Goal: Task Accomplishment & Management: Complete application form

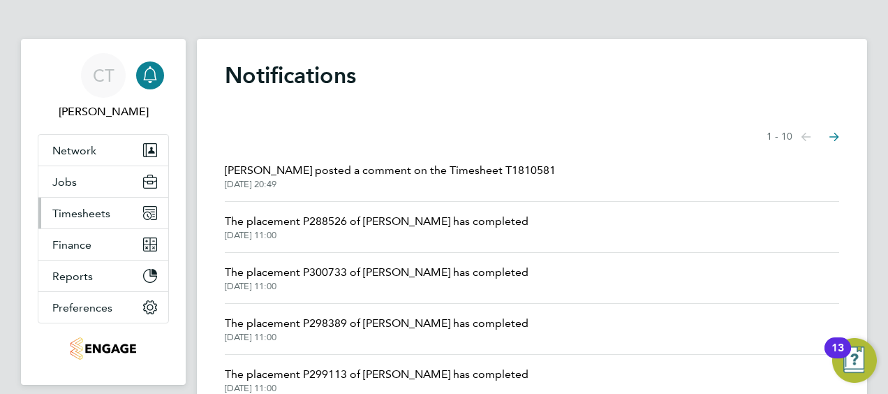
click at [112, 214] on button "Timesheets" at bounding box center [103, 213] width 130 height 31
click at [66, 215] on span "Timesheets" at bounding box center [81, 213] width 58 height 13
click at [70, 214] on span "Timesheets" at bounding box center [81, 213] width 58 height 13
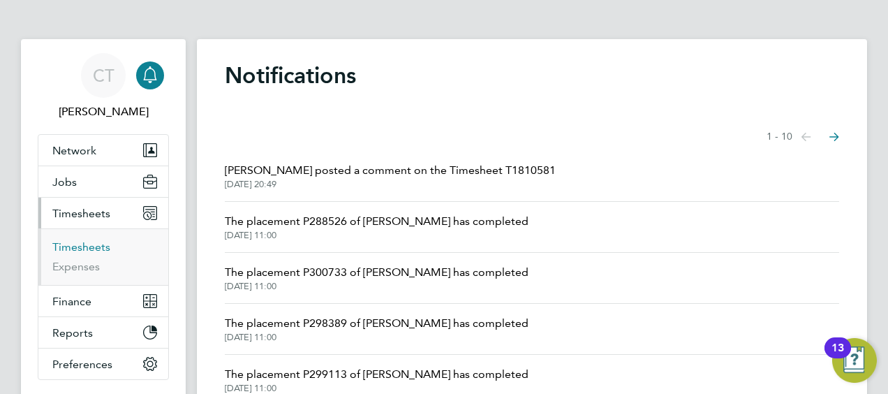
click at [68, 246] on link "Timesheets" at bounding box center [81, 246] width 58 height 13
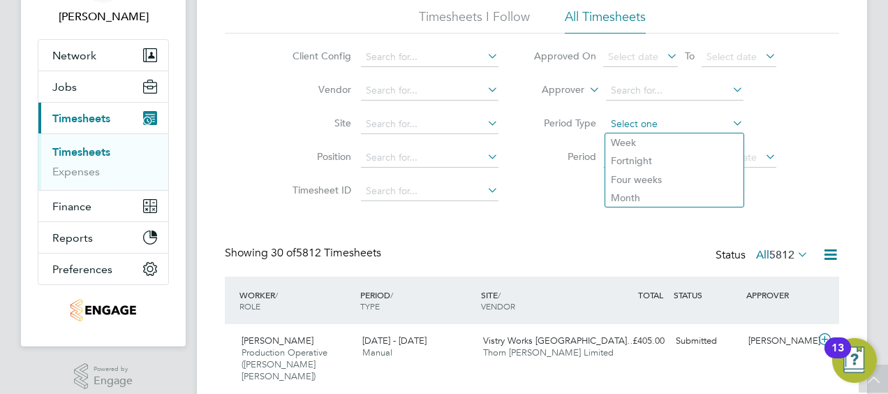
click at [621, 121] on input at bounding box center [674, 124] width 137 height 20
click at [558, 170] on li "Period Select date To Select date" at bounding box center [655, 158] width 278 height 34
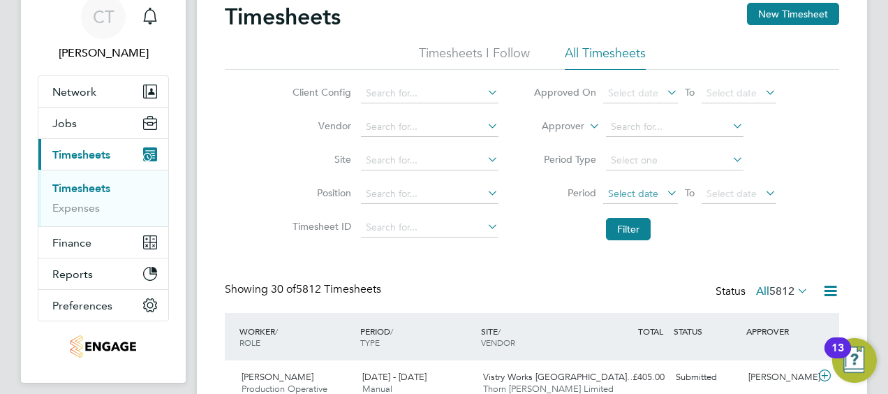
click at [623, 191] on span "Select date" at bounding box center [633, 193] width 50 height 13
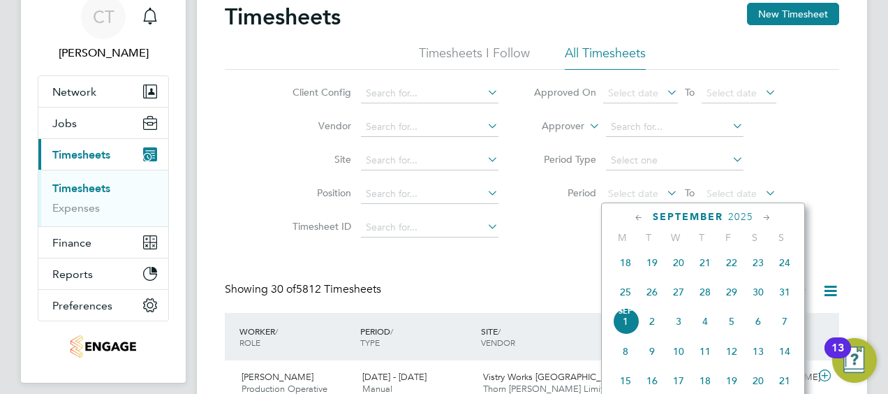
click at [629, 296] on span "25" at bounding box center [625, 291] width 27 height 27
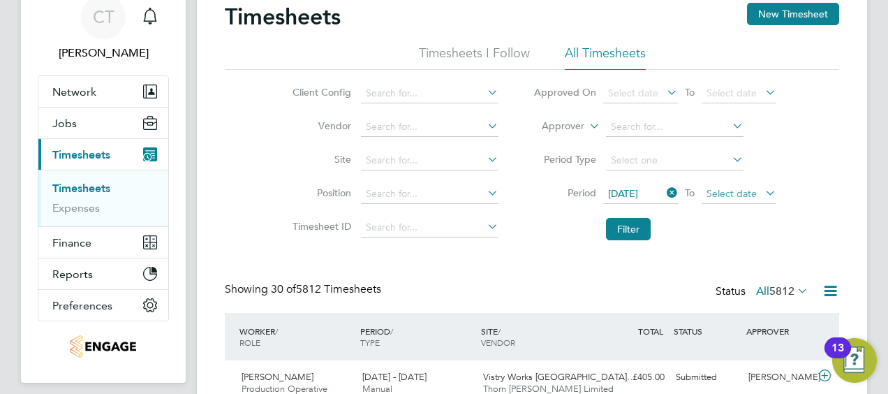
click at [741, 198] on span "Select date" at bounding box center [731, 193] width 50 height 13
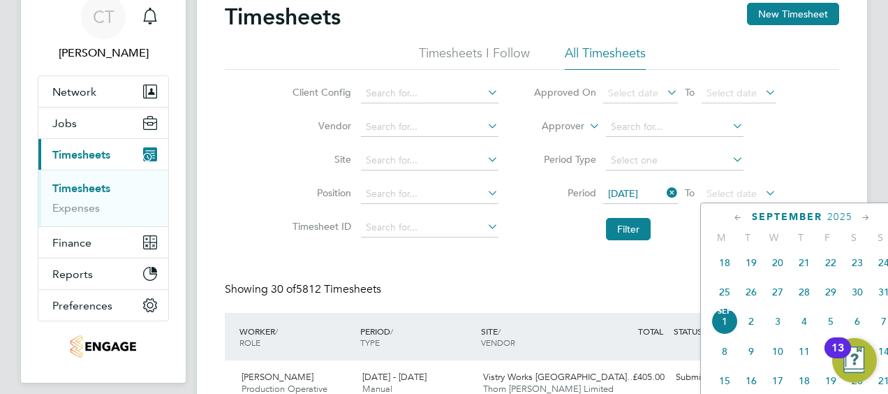
click at [879, 295] on span "31" at bounding box center [883, 291] width 27 height 27
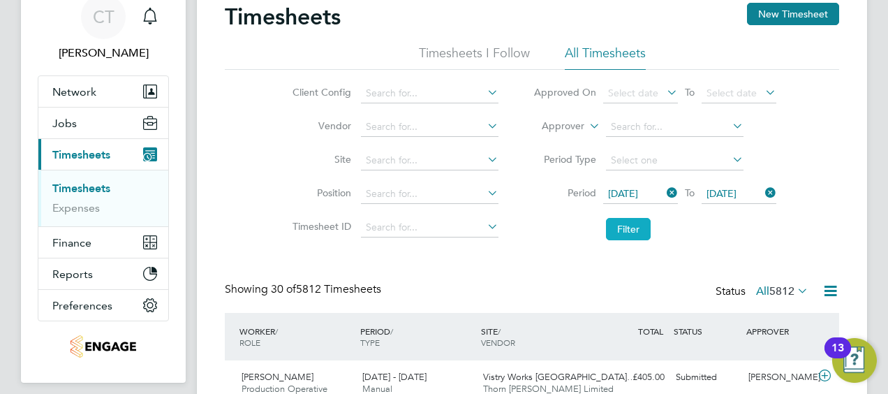
click at [614, 226] on button "Filter" at bounding box center [628, 229] width 45 height 22
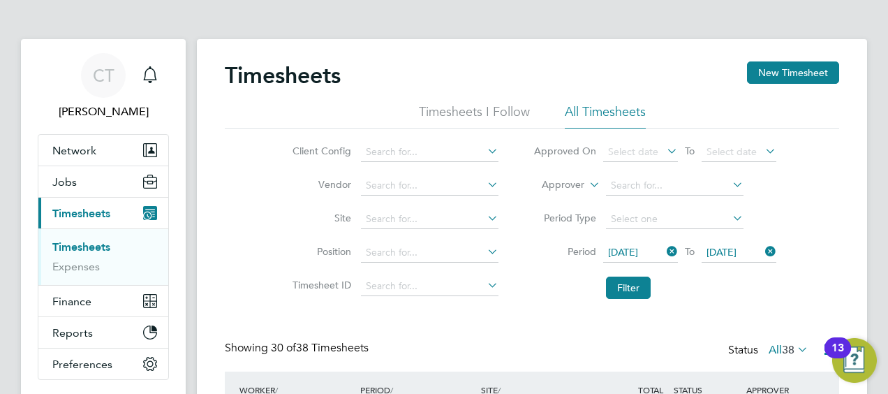
click at [634, 281] on button "Filter" at bounding box center [628, 287] width 45 height 22
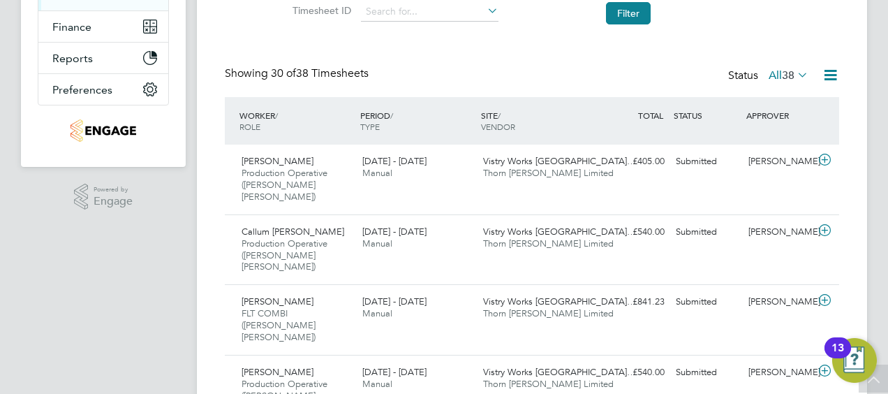
click at [782, 73] on span "38" at bounding box center [788, 75] width 13 height 14
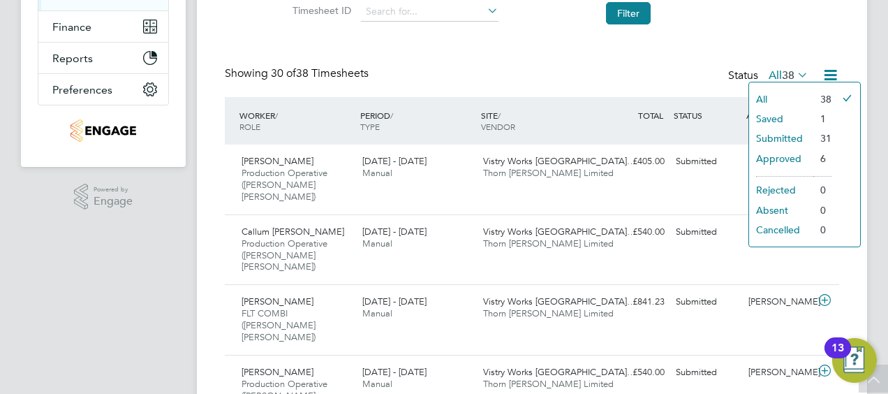
click at [777, 155] on li "Approved" at bounding box center [781, 159] width 64 height 20
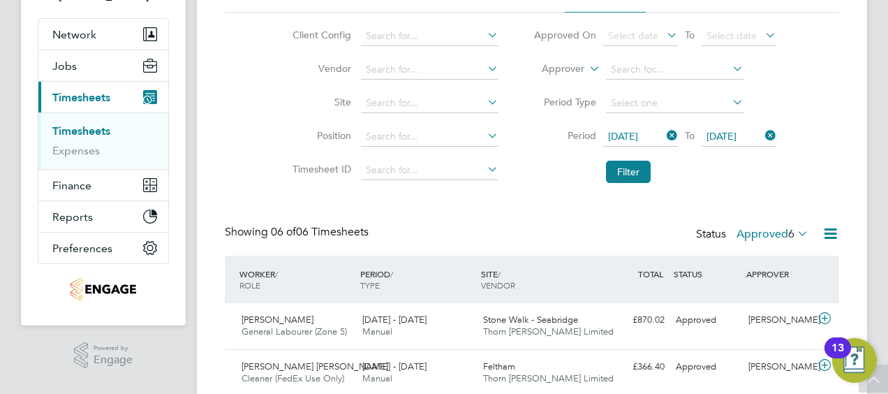
click at [619, 133] on span "25 Aug 2025" at bounding box center [623, 136] width 30 height 13
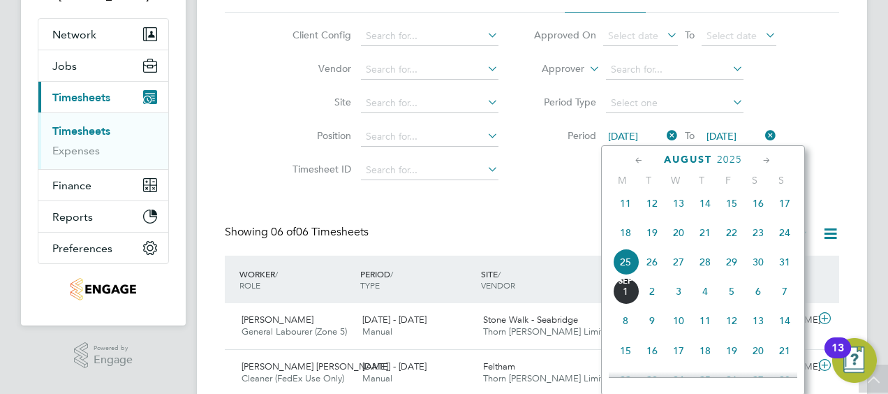
click at [627, 241] on span "18" at bounding box center [625, 232] width 27 height 27
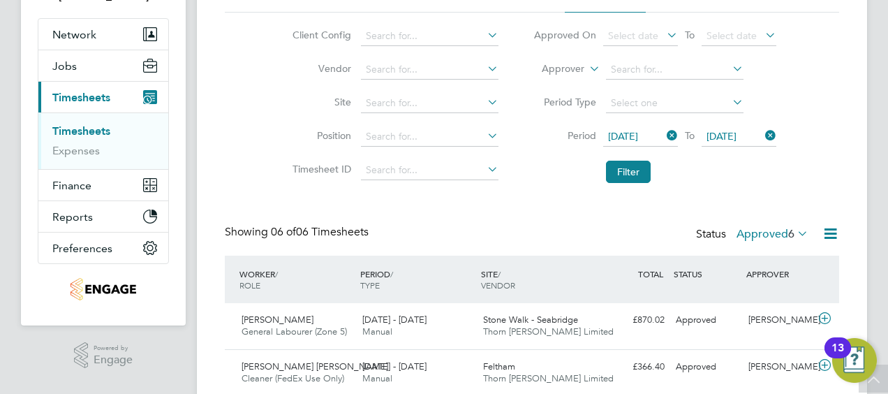
click at [725, 137] on span "31 Aug 2025" at bounding box center [721, 136] width 30 height 13
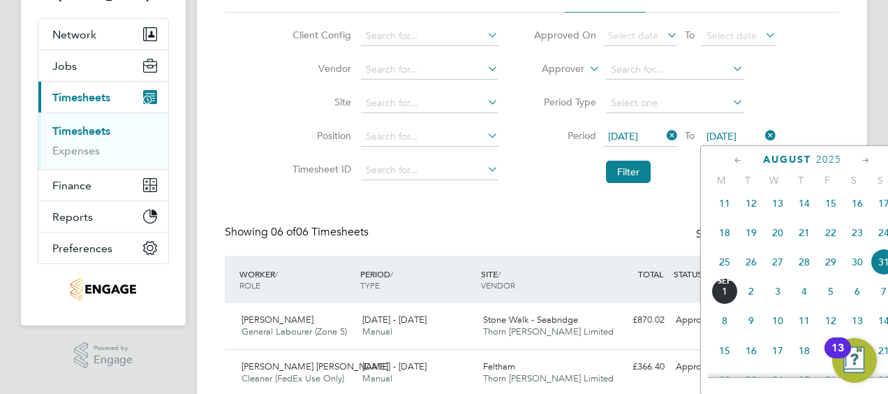
click at [881, 246] on span "24" at bounding box center [883, 232] width 27 height 27
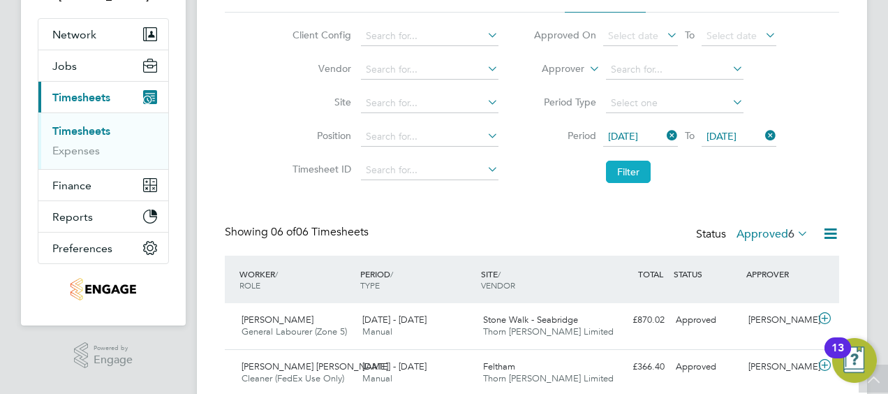
click at [634, 170] on button "Filter" at bounding box center [628, 172] width 45 height 22
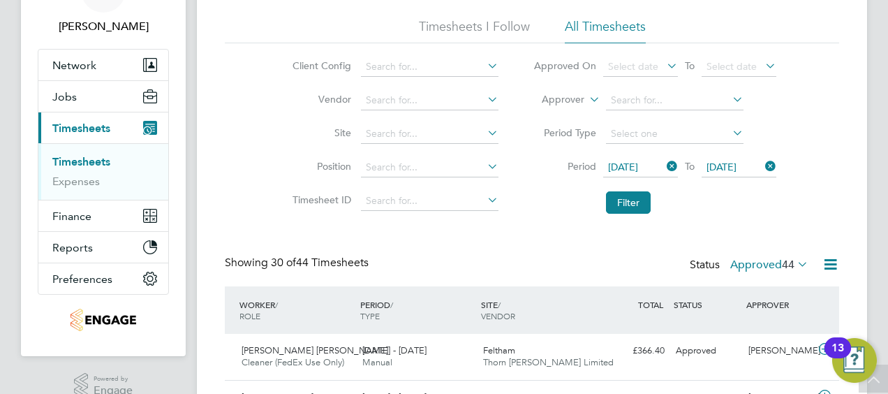
click at [766, 275] on div "Showing 30 of 44 Timesheets Status Approved 44" at bounding box center [532, 270] width 614 height 31
click at [764, 264] on label "Approved 44" at bounding box center [769, 265] width 78 height 14
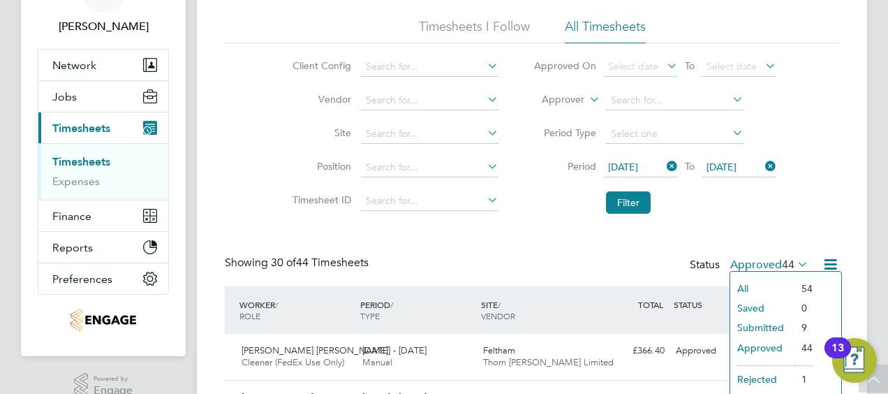
click at [761, 348] on li "Approved" at bounding box center [762, 348] width 64 height 20
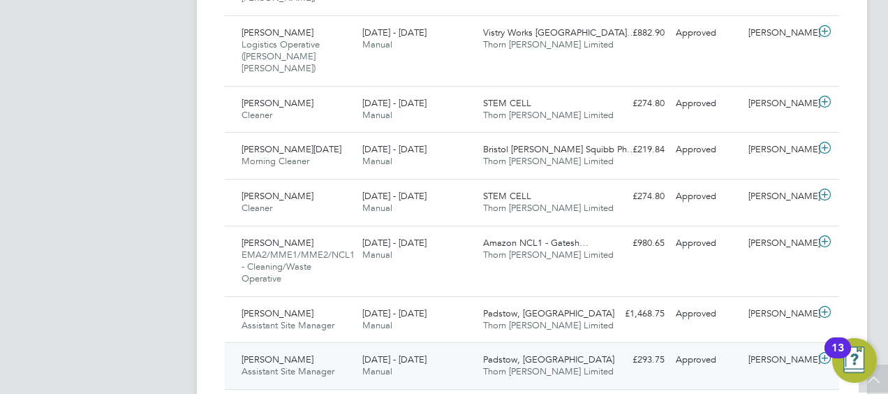
click at [438, 348] on div "18 - 24 Aug 2025 Manual" at bounding box center [417, 365] width 121 height 35
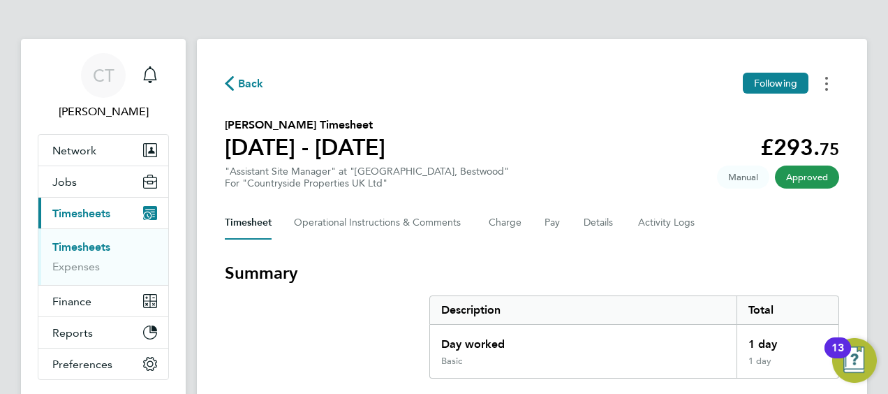
click at [822, 82] on button "Timesheets Menu" at bounding box center [826, 84] width 25 height 22
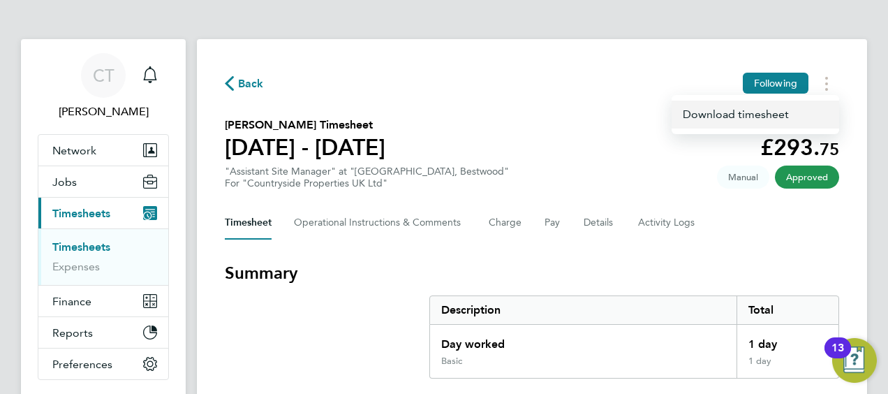
click at [764, 107] on link "Download timesheet" at bounding box center [755, 115] width 168 height 28
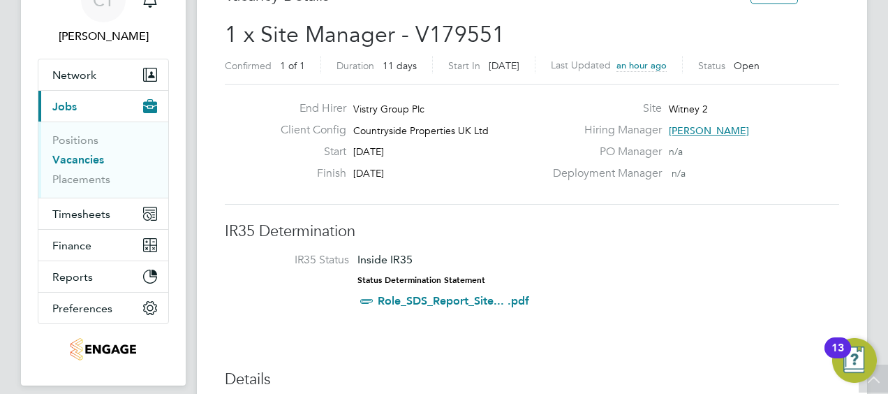
scroll to position [59, 0]
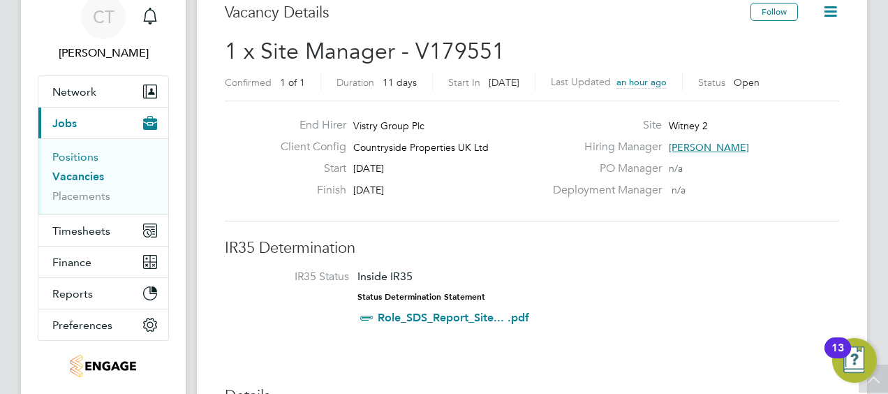
click at [57, 158] on link "Positions" at bounding box center [75, 156] width 46 height 13
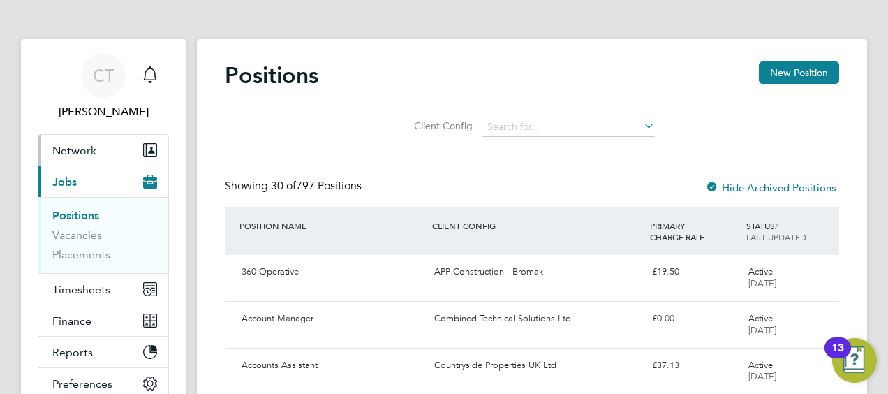
click at [87, 158] on button "Network" at bounding box center [103, 150] width 130 height 31
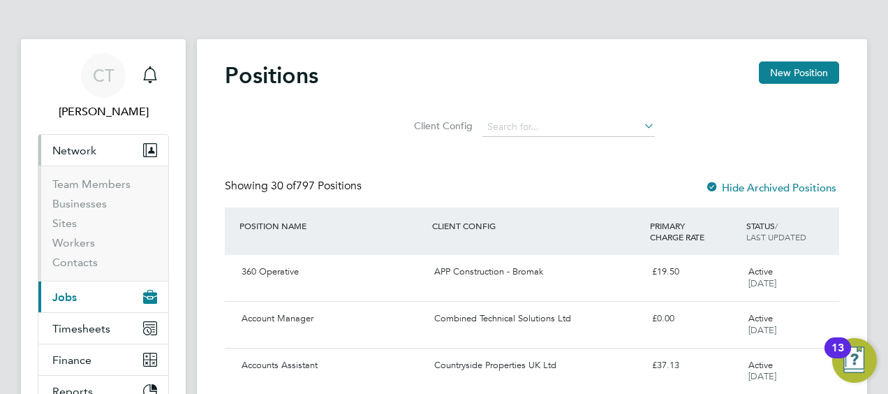
click at [65, 284] on button "Current page: Jobs" at bounding box center [103, 296] width 130 height 31
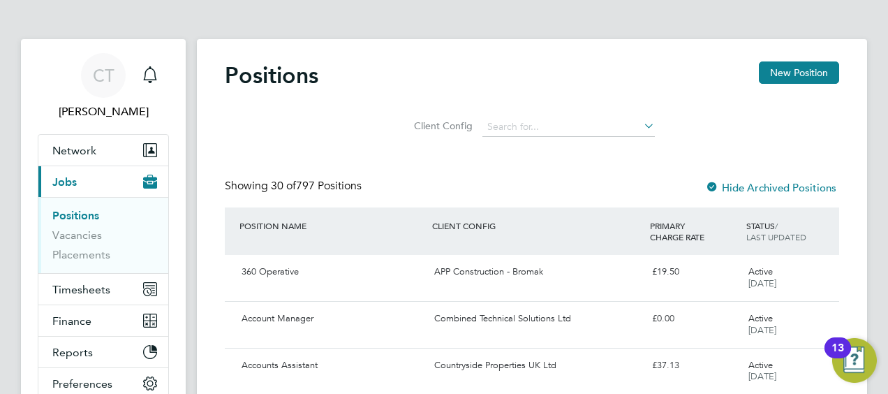
click at [70, 214] on link "Positions" at bounding box center [75, 215] width 47 height 13
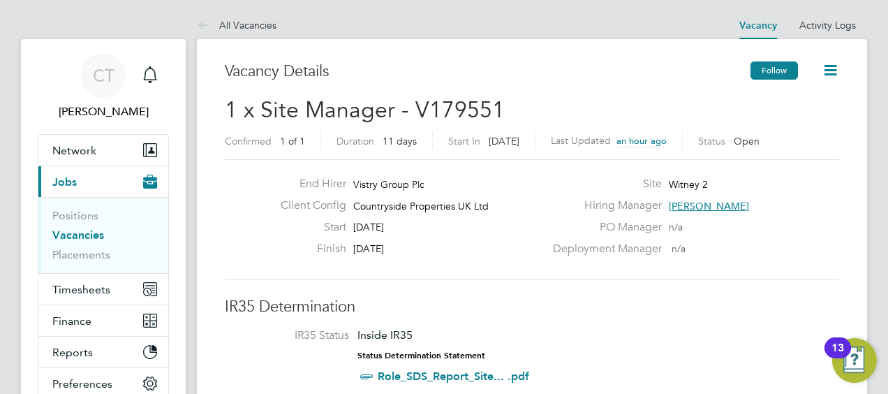
click at [771, 68] on button "Follow" at bounding box center [773, 70] width 47 height 18
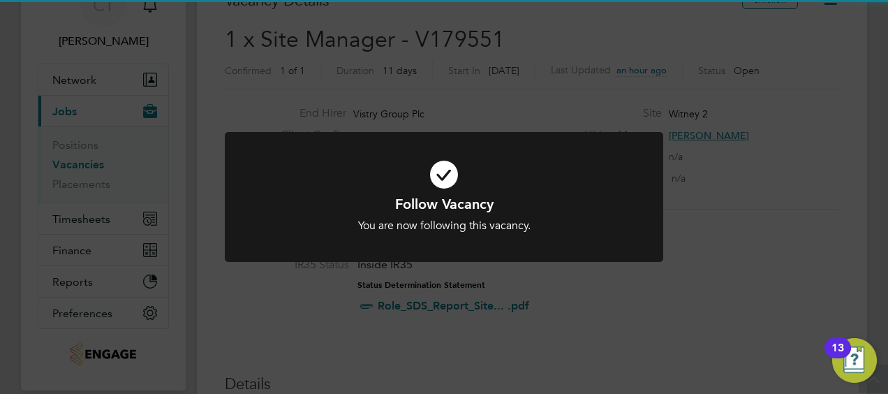
click at [509, 229] on div "You are now following this vacancy." at bounding box center [443, 225] width 363 height 15
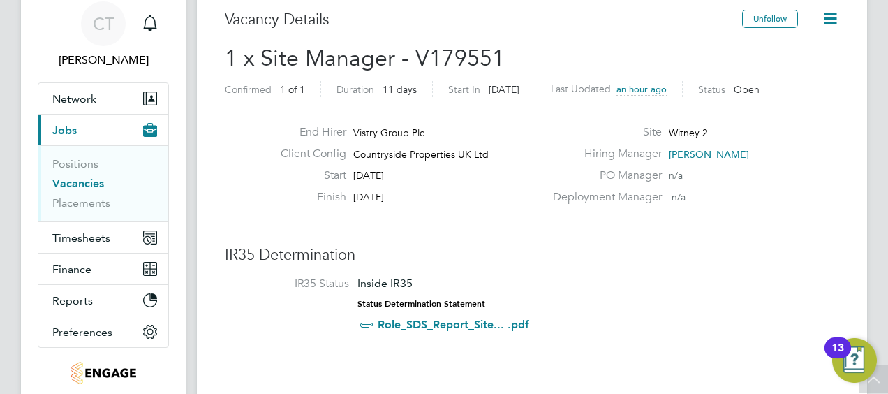
scroll to position [50, 0]
drag, startPoint x: 359, startPoint y: 179, endPoint x: 424, endPoint y: 202, distance: 68.5
click at [424, 202] on div "End Hirer Vistry Group Plc Client Config Countryside Properties UK Ltd Start 17…" at bounding box center [406, 169] width 275 height 86
click at [424, 202] on div "Finish 27 Oct 2025" at bounding box center [406, 202] width 275 height 22
click at [688, 150] on span "[PERSON_NAME]" at bounding box center [709, 155] width 80 height 13
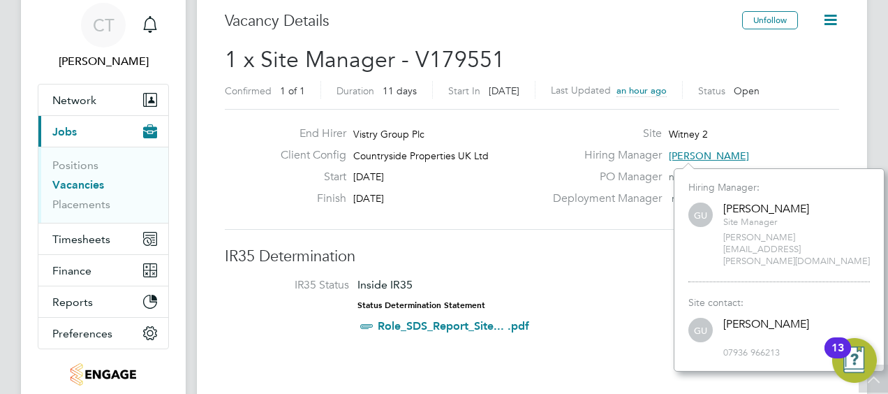
scroll to position [179, 209]
click at [503, 168] on div "Client Config Countryside Properties UK Ltd" at bounding box center [406, 159] width 275 height 22
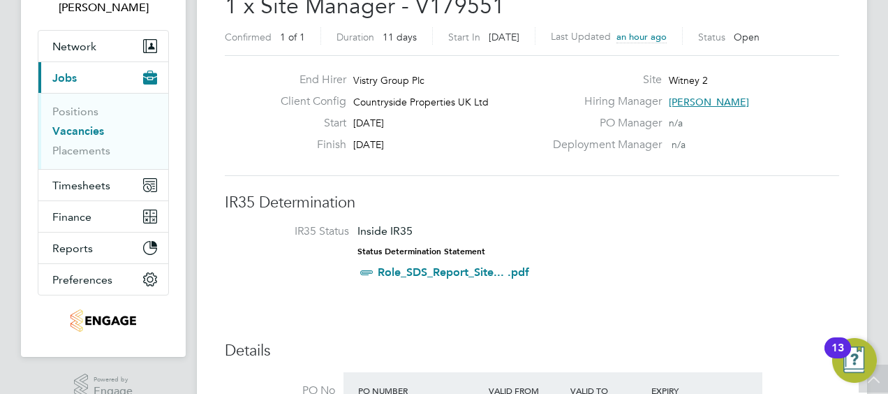
scroll to position [105, 0]
drag, startPoint x: 359, startPoint y: 80, endPoint x: 437, endPoint y: 134, distance: 95.3
click at [437, 134] on div "End Hirer Vistry Group Plc Client Config Countryside Properties UK Ltd Start 17…" at bounding box center [406, 115] width 275 height 86
click at [437, 134] on div "Start 17 Oct 2025" at bounding box center [406, 126] width 275 height 22
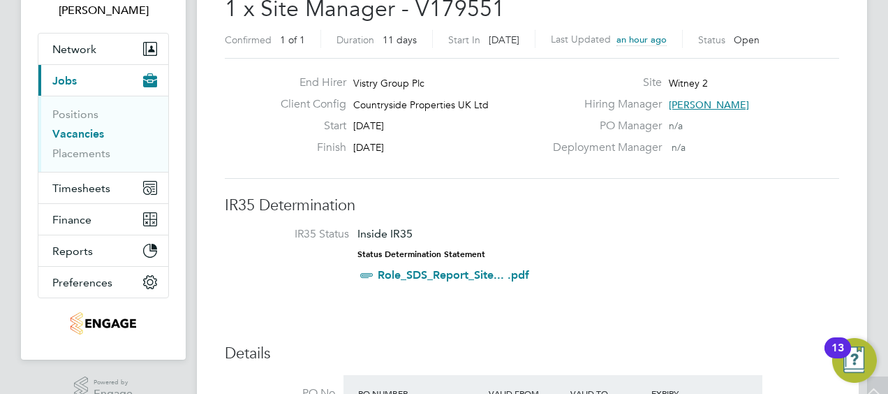
scroll to position [102, 0]
drag, startPoint x: 357, startPoint y: 124, endPoint x: 434, endPoint y: 149, distance: 81.0
click at [434, 149] on div "End Hirer Vistry Group Plc Client Config Countryside Properties UK Ltd Start 17…" at bounding box center [406, 118] width 275 height 86
click at [434, 149] on div "Finish 27 Oct 2025" at bounding box center [406, 151] width 275 height 22
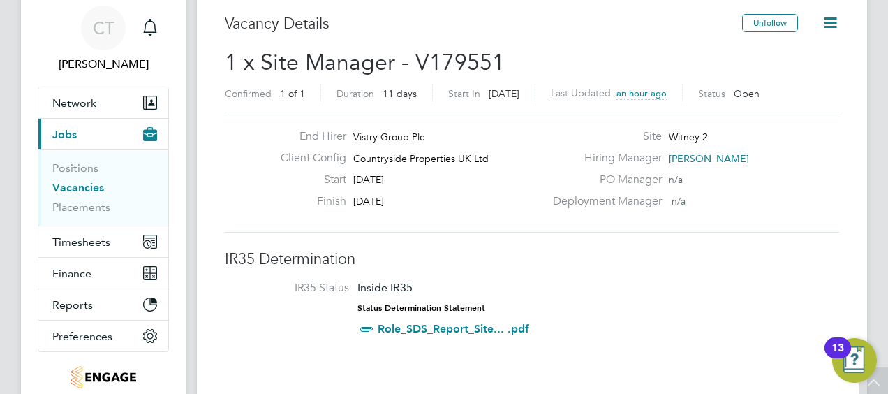
scroll to position [34, 0]
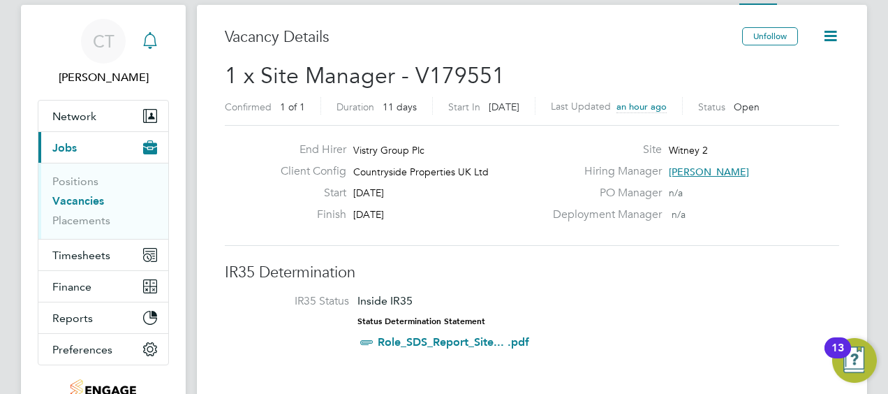
click at [151, 42] on icon "Main navigation" at bounding box center [150, 40] width 17 height 17
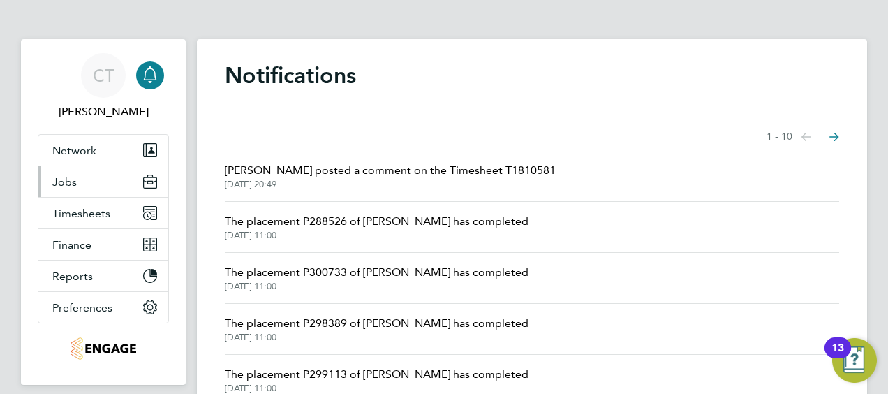
click at [84, 185] on button "Jobs" at bounding box center [103, 181] width 130 height 31
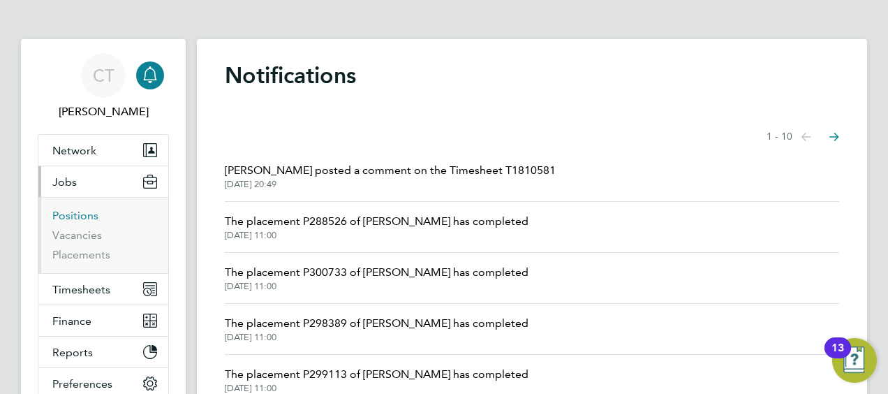
click at [64, 215] on link "Positions" at bounding box center [75, 215] width 46 height 13
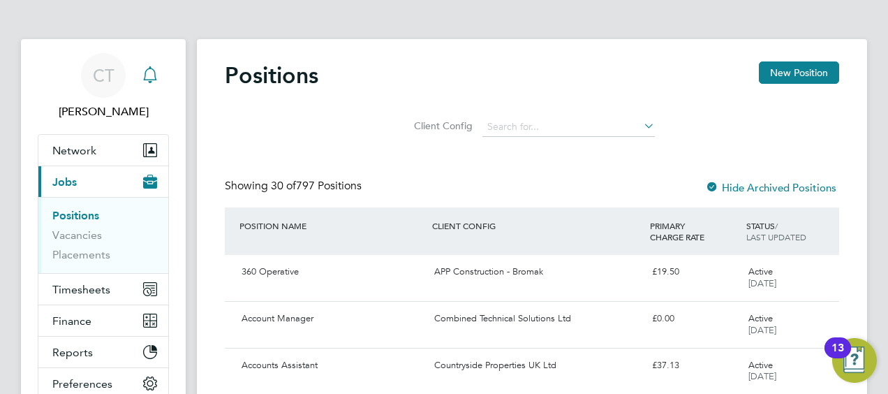
click at [152, 80] on icon "Main navigation" at bounding box center [149, 73] width 13 height 14
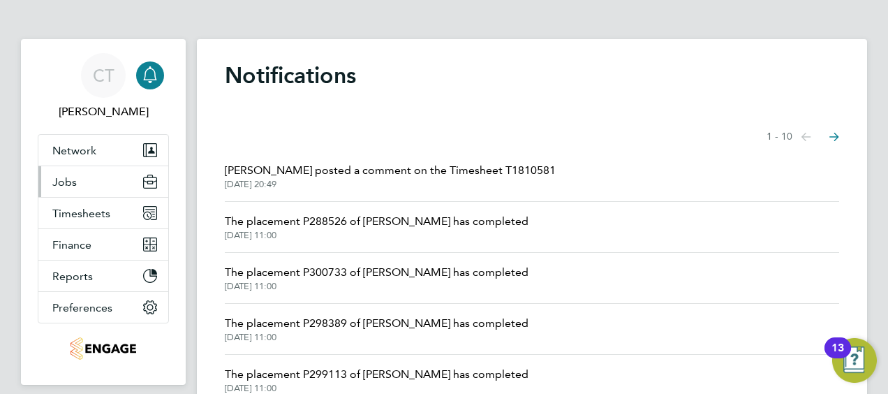
click at [94, 177] on button "Jobs" at bounding box center [103, 181] width 130 height 31
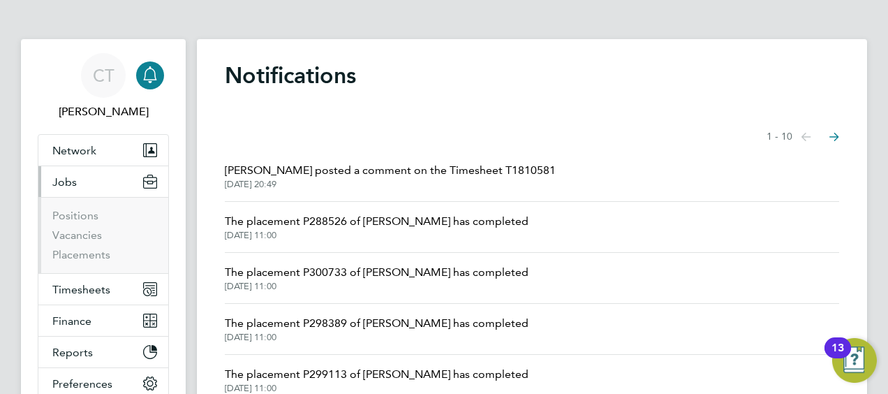
click at [68, 260] on li "Placements" at bounding box center [104, 255] width 105 height 14
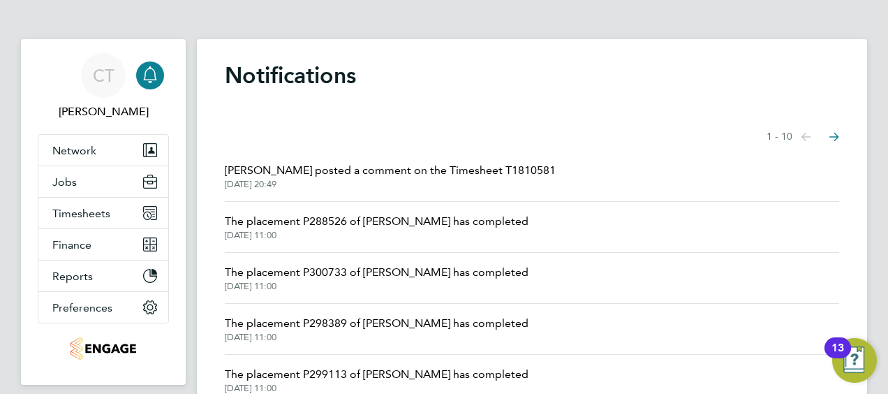
click at [158, 75] on div "Main navigation" at bounding box center [150, 75] width 28 height 28
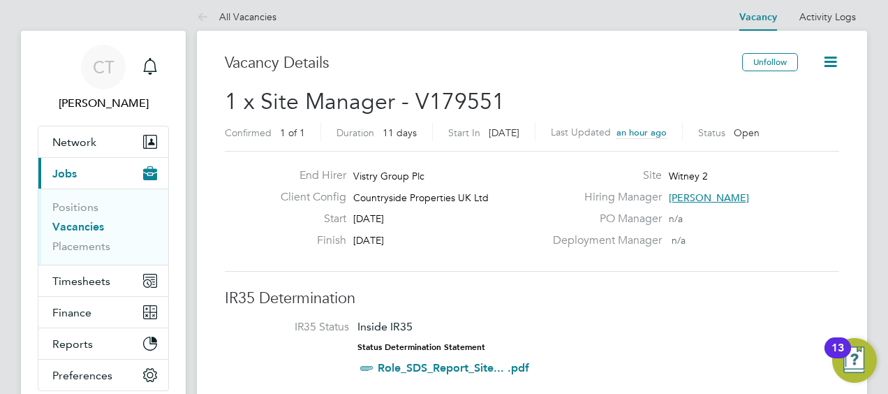
scroll to position [41, 98]
click at [144, 56] on div "Main navigation" at bounding box center [150, 67] width 28 height 28
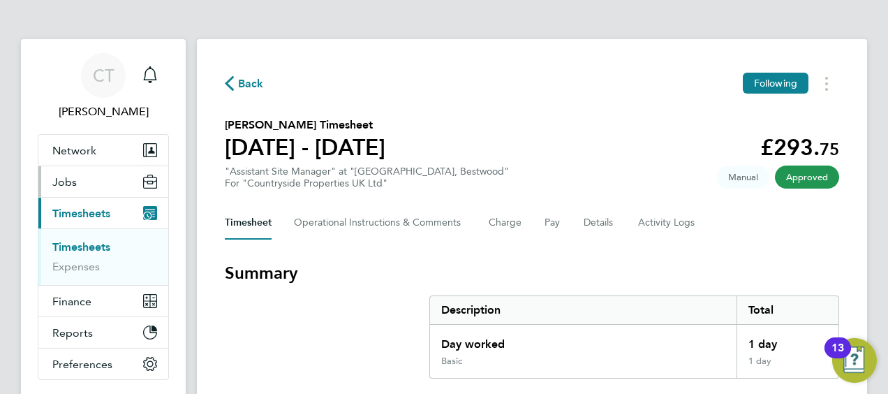
click at [105, 188] on button "Jobs" at bounding box center [103, 181] width 130 height 31
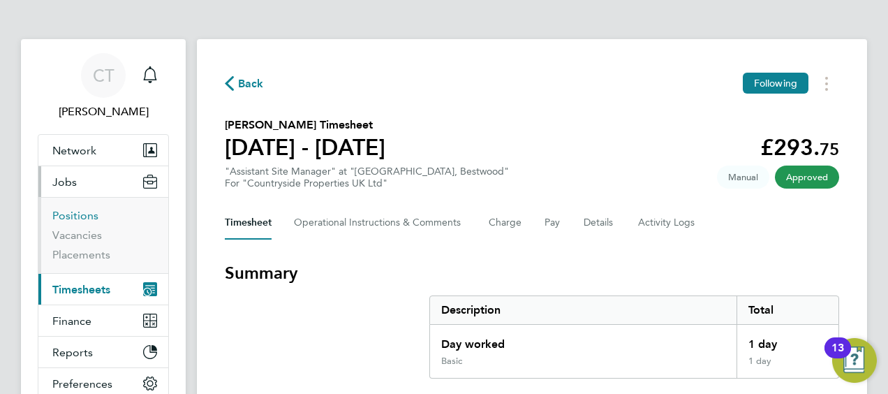
click at [73, 216] on link "Positions" at bounding box center [75, 215] width 46 height 13
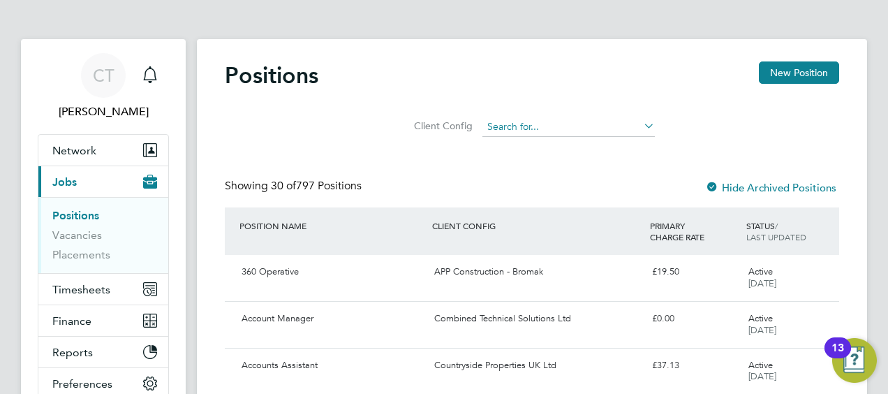
click at [512, 127] on input at bounding box center [568, 127] width 172 height 20
type input "Abm Facility Services - Amazon"
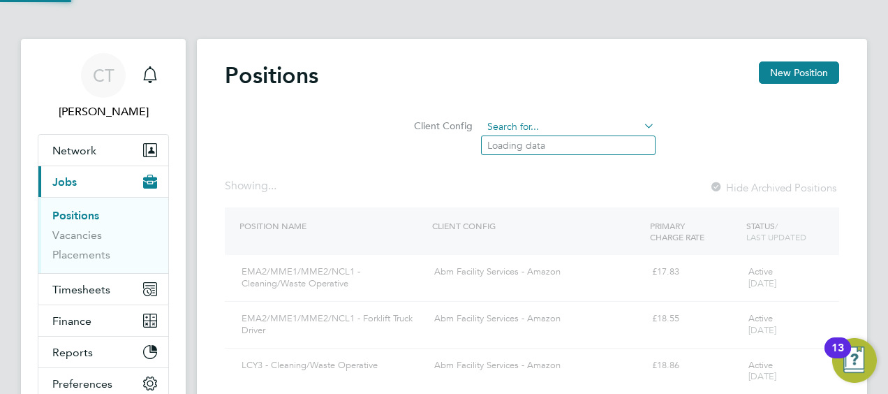
click at [533, 124] on input at bounding box center [568, 127] width 172 height 20
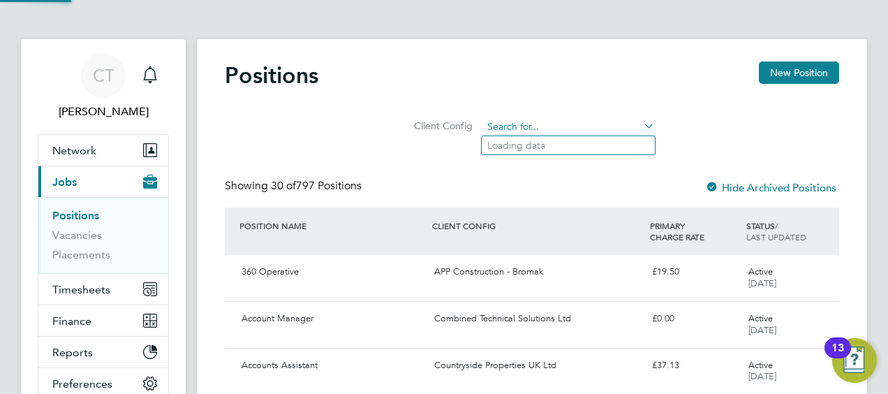
type input "C"
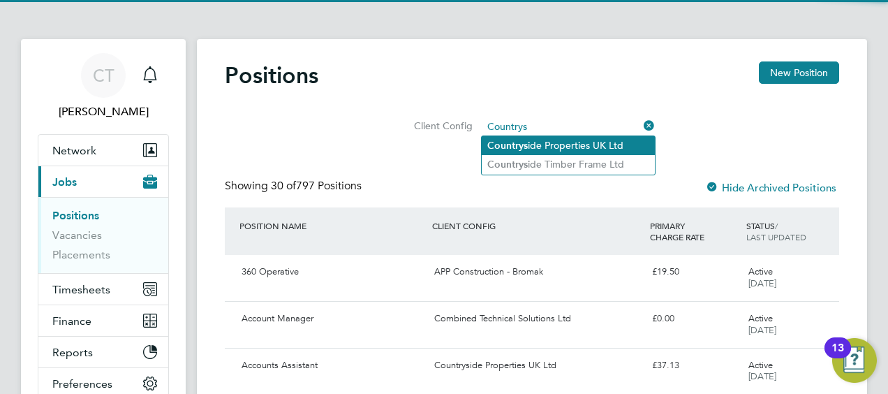
click at [538, 149] on li "Countrys ide Properties UK Ltd" at bounding box center [568, 145] width 173 height 19
type input "Countryside Properties UK Ltd"
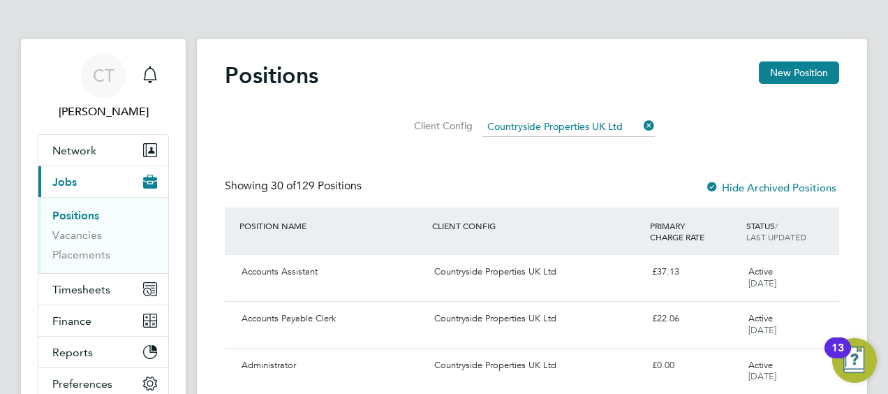
click at [75, 244] on li "Vacancies" at bounding box center [104, 238] width 105 height 20
click at [59, 234] on link "Vacancies" at bounding box center [77, 234] width 50 height 13
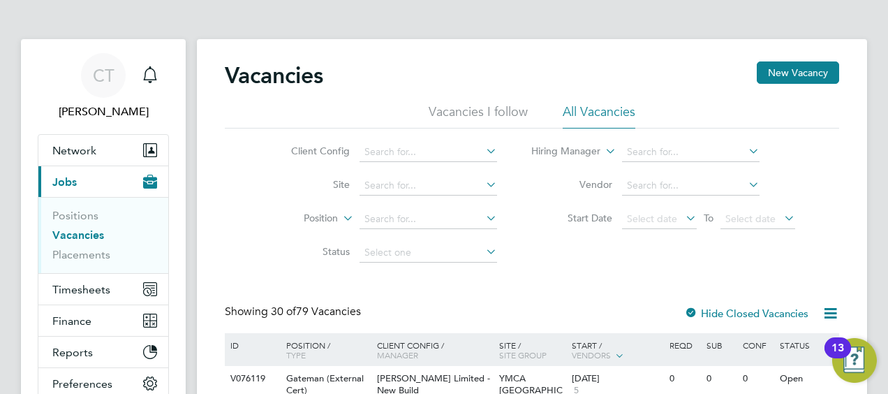
click at [384, 141] on li "Client Config" at bounding box center [383, 152] width 262 height 34
click at [388, 145] on input at bounding box center [427, 152] width 137 height 20
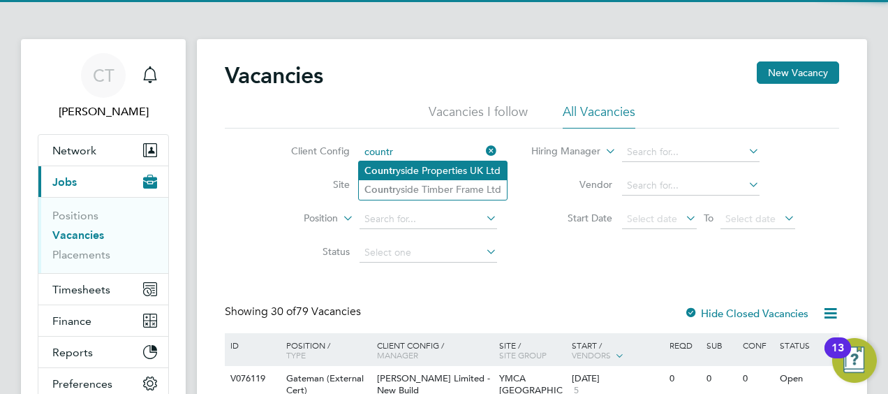
click at [405, 171] on li "Countr yside Properties UK Ltd" at bounding box center [433, 170] width 148 height 19
type input "Countryside Properties UK Ltd"
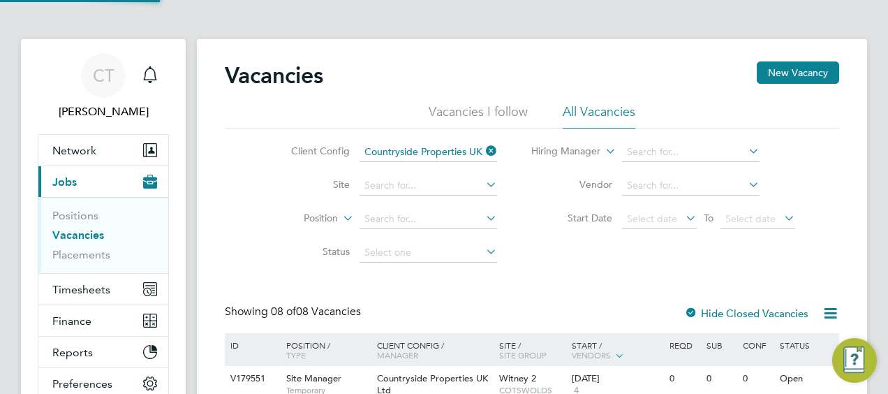
click at [324, 177] on li "Site" at bounding box center [383, 186] width 262 height 34
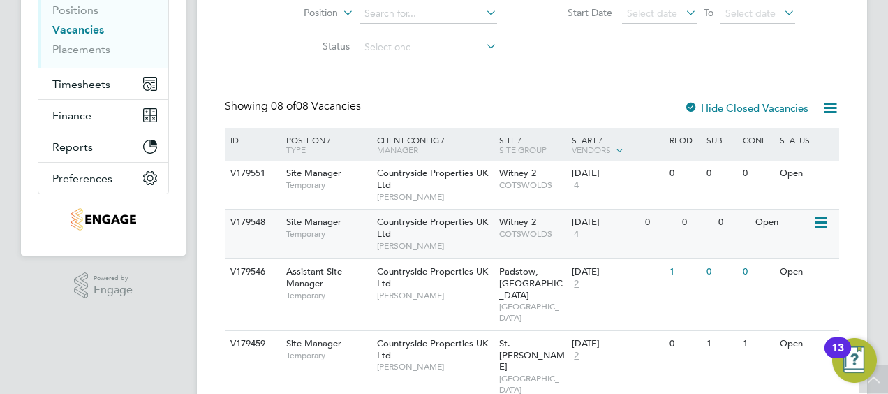
scroll to position [241, 0]
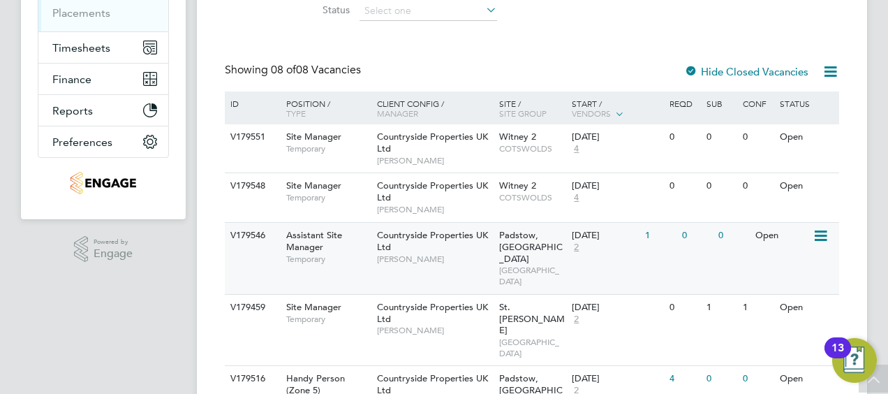
click at [676, 242] on div "1" at bounding box center [659, 236] width 36 height 26
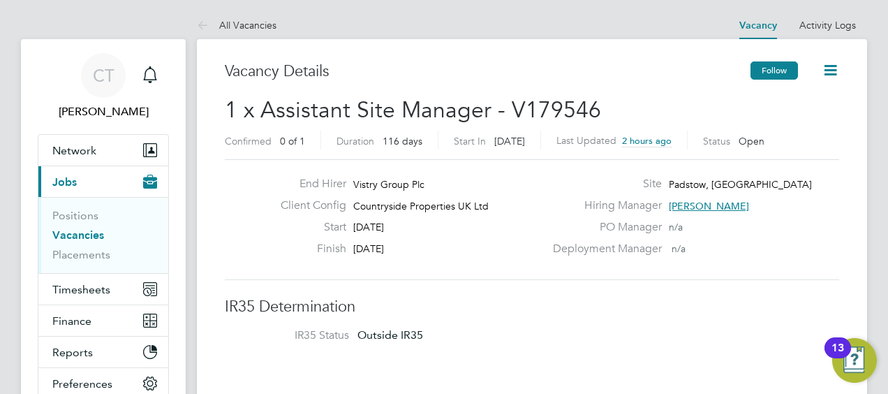
click at [768, 70] on button "Follow" at bounding box center [773, 70] width 47 height 18
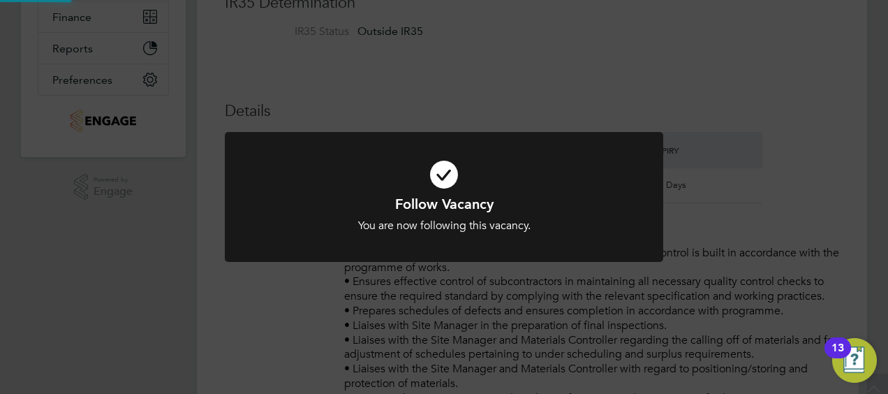
scroll to position [304, 0]
click at [492, 244] on div at bounding box center [444, 197] width 438 height 131
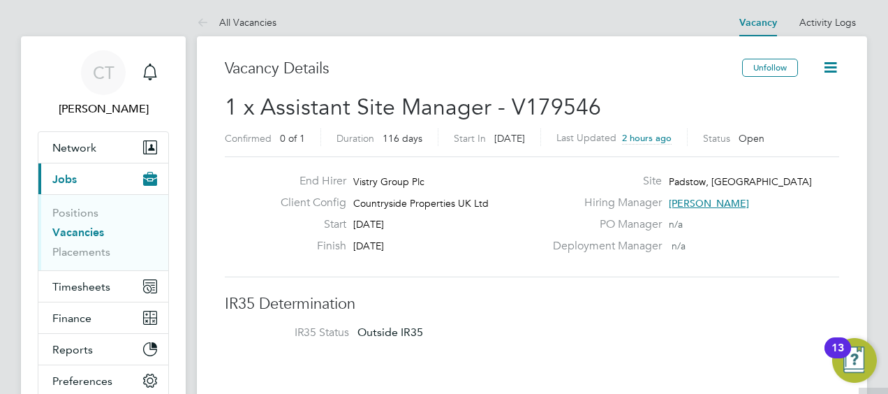
scroll to position [0, 0]
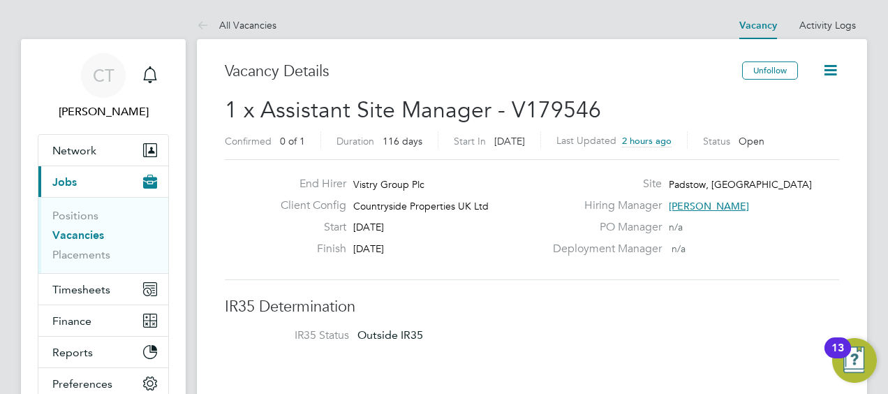
click at [831, 69] on icon at bounding box center [829, 69] width 17 height 17
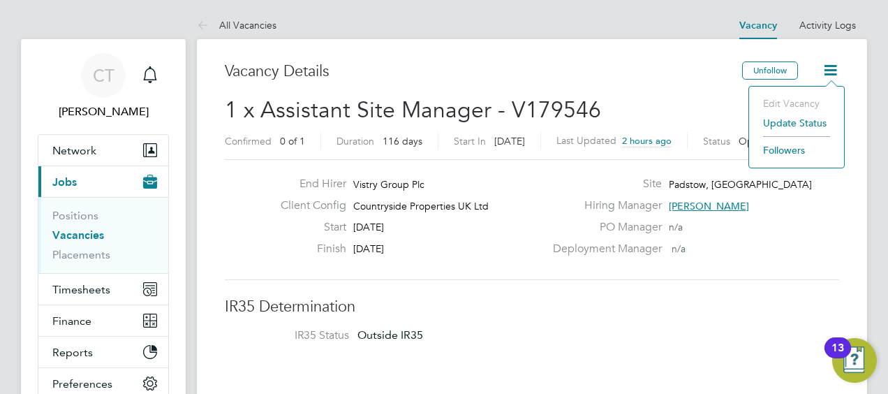
click at [782, 121] on li "Update Status" at bounding box center [796, 123] width 81 height 20
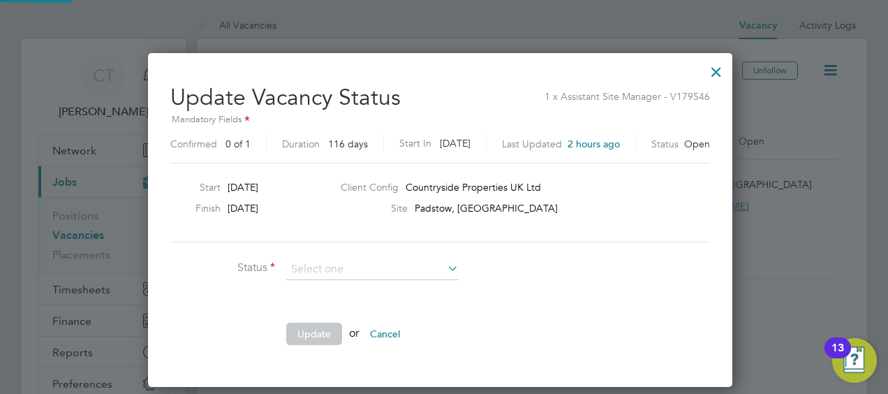
scroll to position [332, 591]
click at [721, 68] on div at bounding box center [716, 68] width 25 height 25
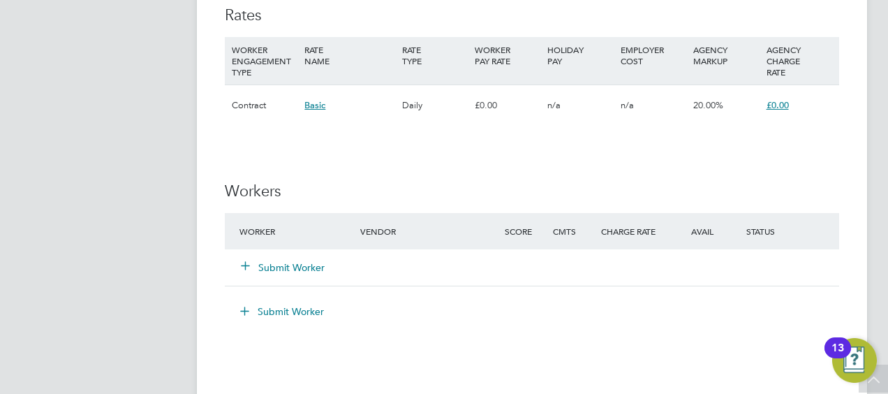
scroll to position [1062, 0]
click at [314, 267] on button "Submit Worker" at bounding box center [283, 266] width 84 height 14
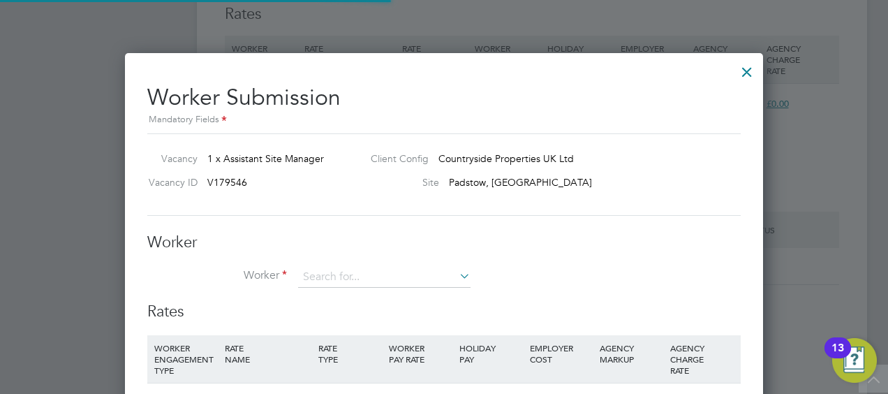
scroll to position [7, 7]
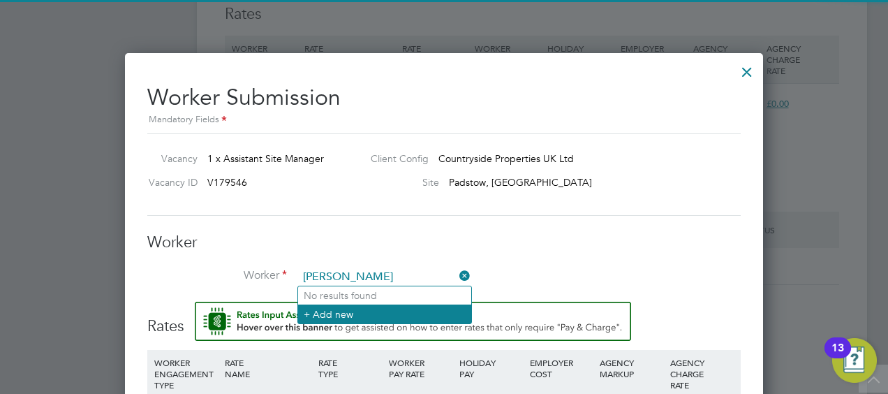
type input "Adam Bache"
click at [363, 308] on li "+ Add new" at bounding box center [384, 313] width 173 height 19
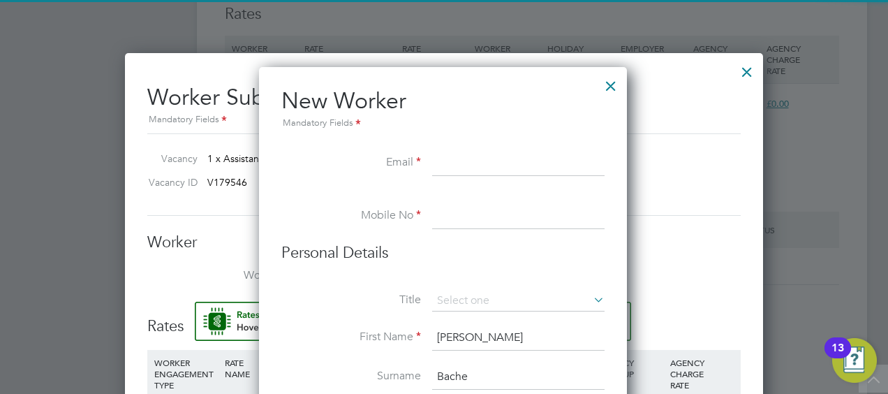
click at [437, 156] on input at bounding box center [518, 163] width 172 height 25
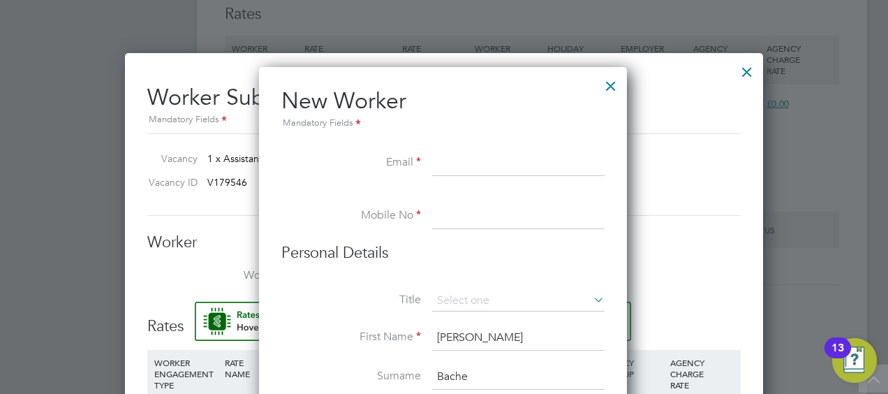
click at [477, 163] on input at bounding box center [518, 163] width 172 height 25
type input "adambache@outlook.com"
click at [466, 222] on input at bounding box center [518, 216] width 172 height 25
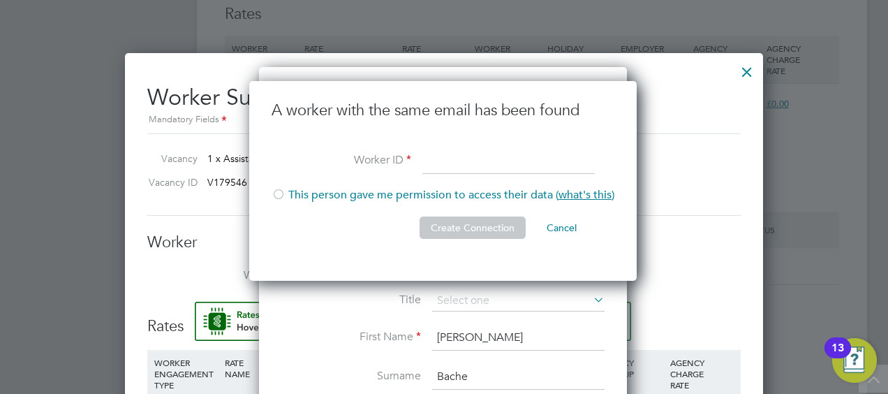
click at [431, 163] on input at bounding box center [508, 161] width 172 height 25
paste input "308531"
type input "308531"
click at [280, 199] on div at bounding box center [278, 195] width 14 height 14
click at [503, 225] on button "Create Connection" at bounding box center [472, 227] width 106 height 22
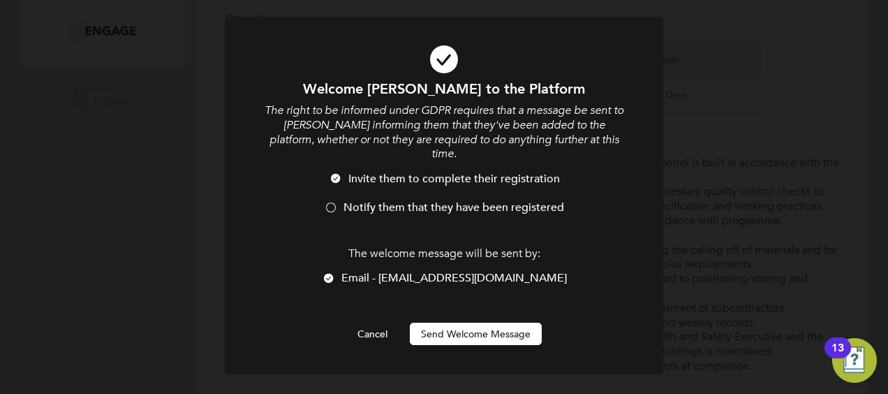
click at [375, 200] on span "Notify them that they have been registered" at bounding box center [453, 207] width 221 height 14
click at [448, 322] on button "Send Welcome Message" at bounding box center [476, 333] width 132 height 22
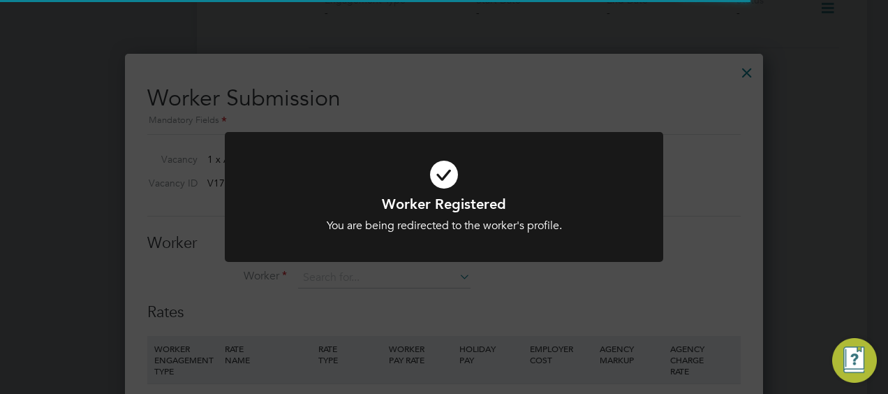
scroll to position [1062, 0]
click at [610, 200] on h1 "Worker Registered" at bounding box center [443, 204] width 363 height 18
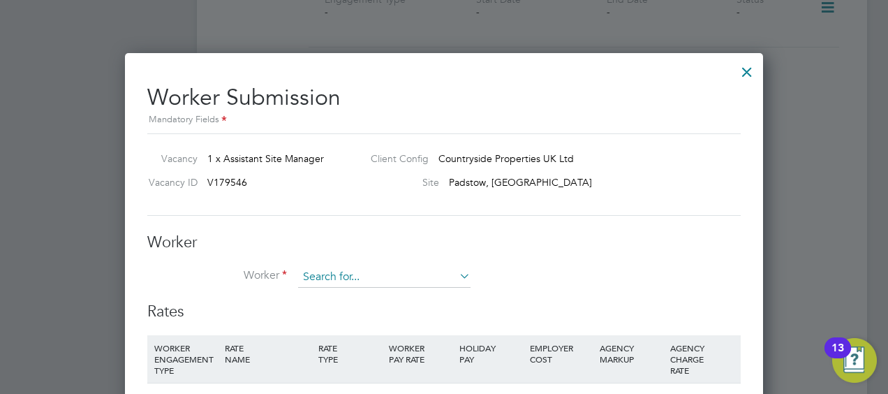
click at [332, 273] on input at bounding box center [384, 277] width 172 height 21
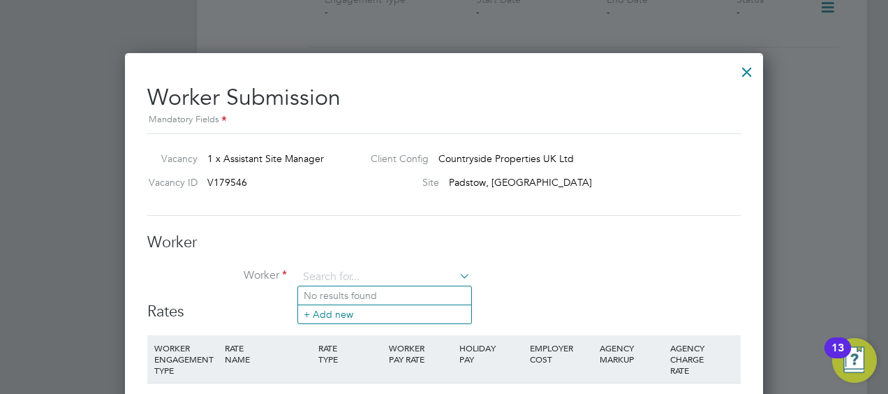
click at [331, 243] on h3 "Worker" at bounding box center [443, 242] width 593 height 20
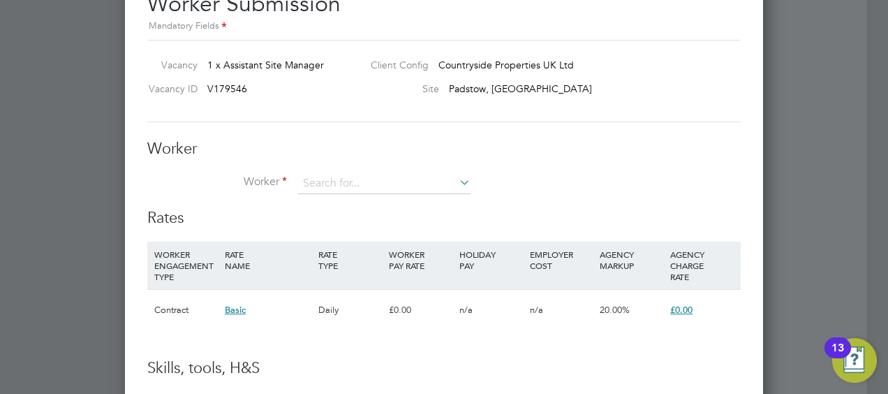
scroll to position [1156, 0]
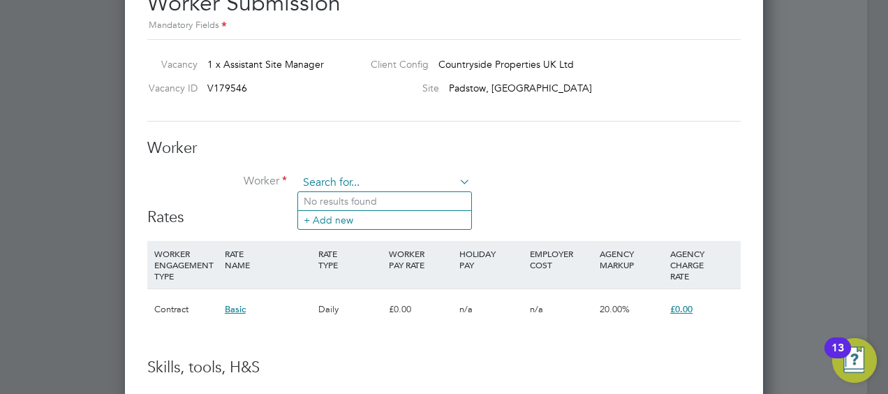
click at [355, 180] on input at bounding box center [384, 182] width 172 height 21
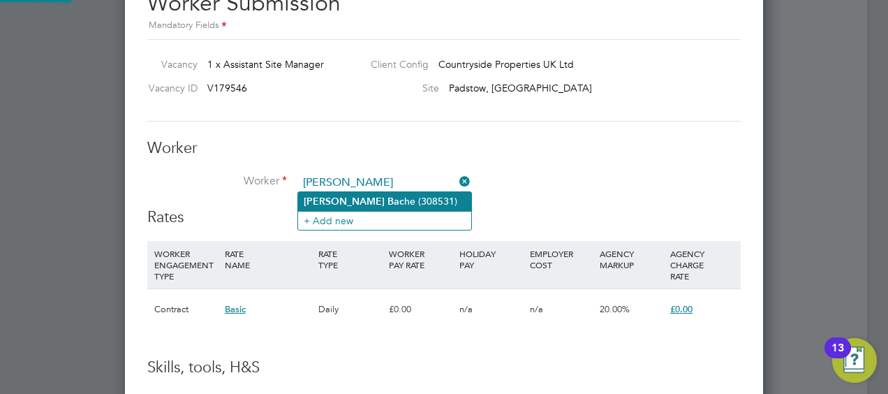
click at [363, 202] on li "Adam Bac he (308531)" at bounding box center [384, 201] width 173 height 19
type input "Adam Bache (308531)"
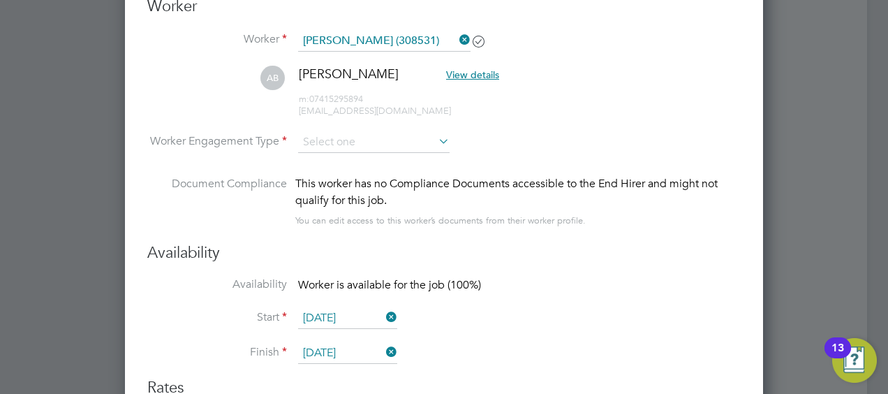
scroll to position [1302, 0]
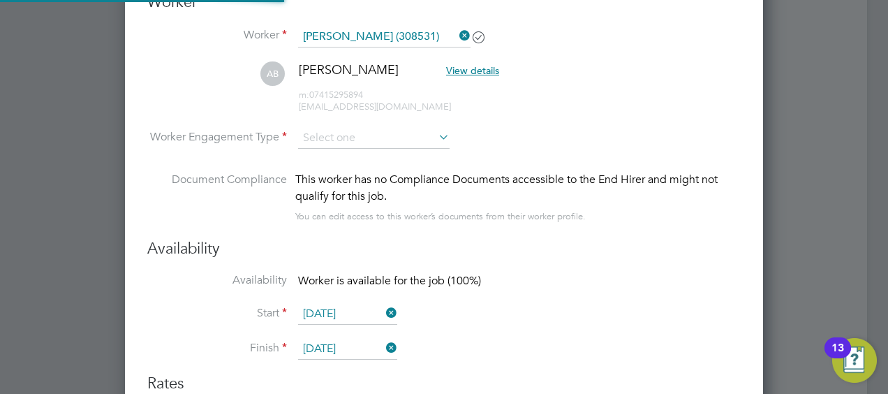
click at [349, 119] on li "AB Adam Bache View details m: 07415295894 adambache@outlook.com" at bounding box center [443, 94] width 593 height 66
click at [349, 133] on input at bounding box center [373, 138] width 151 height 21
drag, startPoint x: 348, startPoint y: 174, endPoint x: 332, endPoint y: 143, distance: 35.3
click at [319, 135] on input at bounding box center [373, 138] width 151 height 21
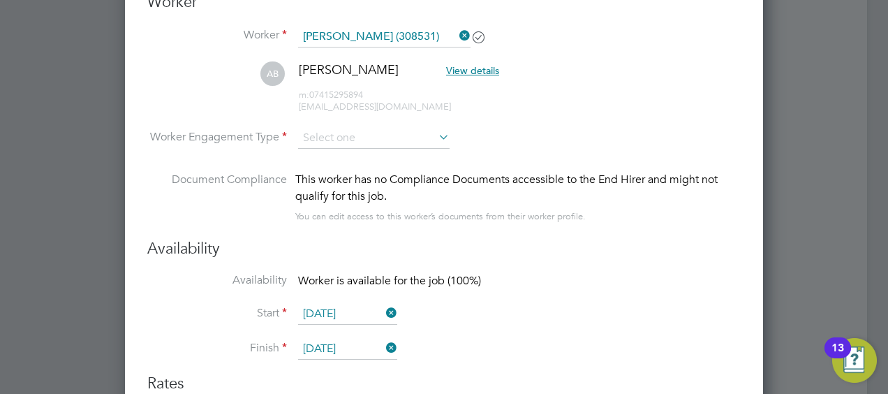
click at [332, 157] on li "Contract" at bounding box center [374, 156] width 152 height 18
type input "Contract"
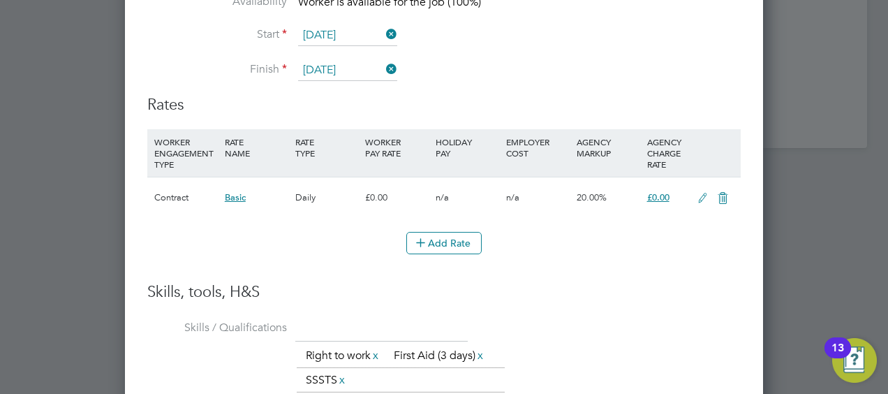
scroll to position [1671, 0]
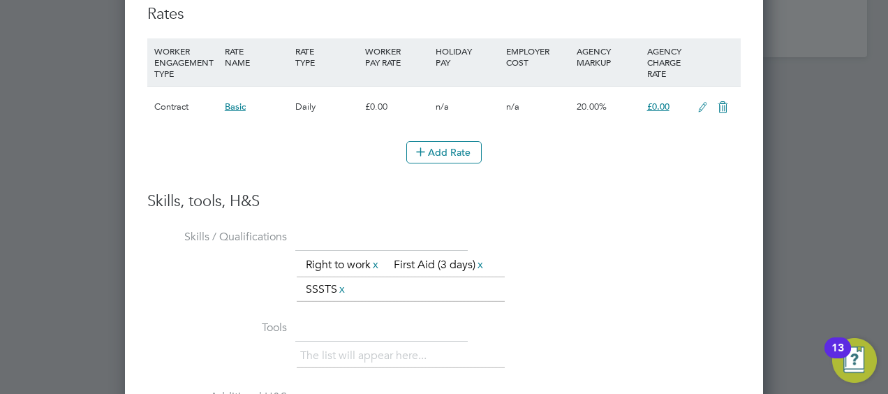
click at [699, 107] on icon at bounding box center [702, 107] width 17 height 11
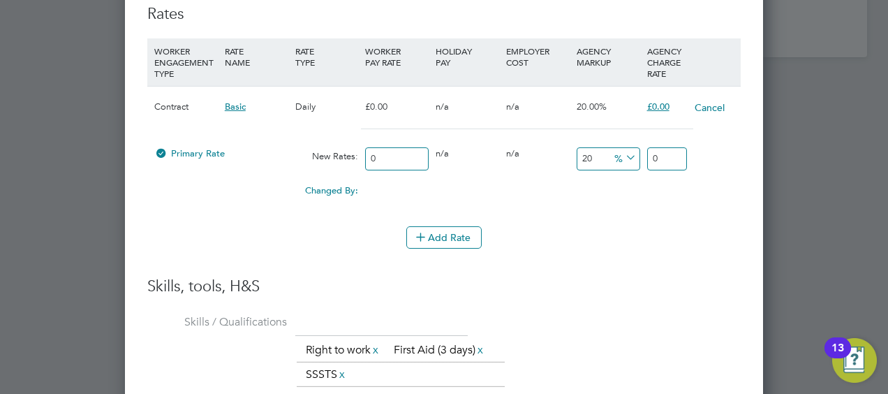
scroll to position [1296, 638]
click at [506, 159] on div "0 n/a" at bounding box center [538, 153] width 70 height 27
click at [417, 140] on div "0" at bounding box center [397, 158] width 70 height 37
click at [385, 149] on input "0" at bounding box center [397, 158] width 64 height 23
type input "2"
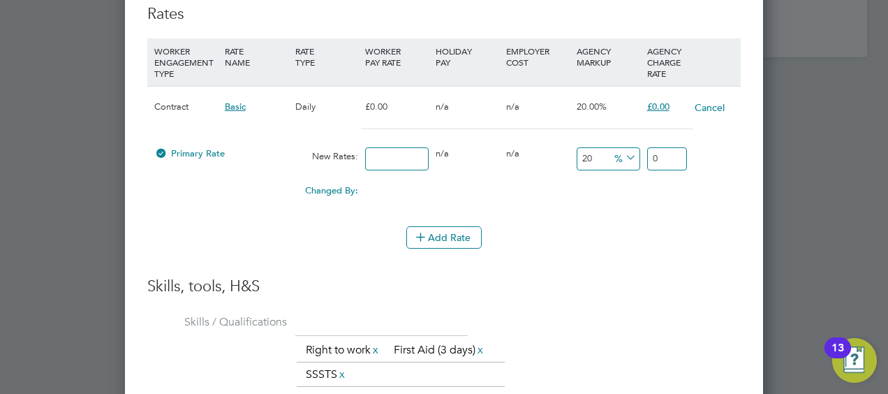
type input "2.4"
type input "28"
type input "33.6"
type input "280"
type input "336"
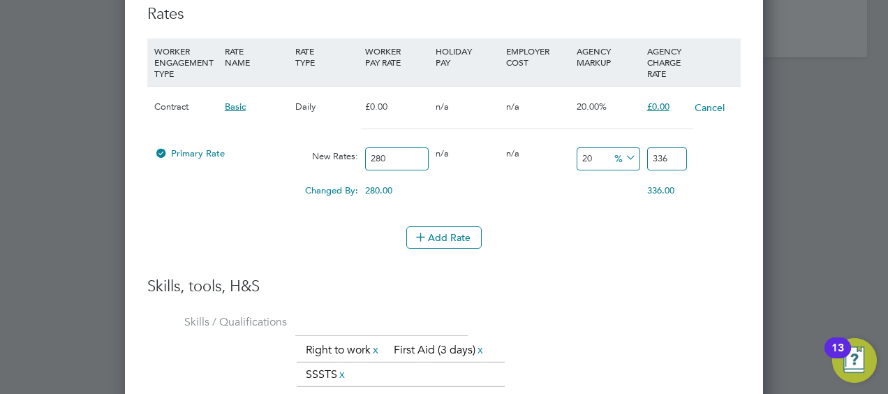
type input "280"
click at [503, 169] on div "Primary Rate New Rates: 280 0 n/a 0 n/a 20 56 % 336" at bounding box center [443, 158] width 593 height 37
click at [595, 157] on input "20" at bounding box center [608, 158] width 64 height 23
type input "2"
type input "285.6"
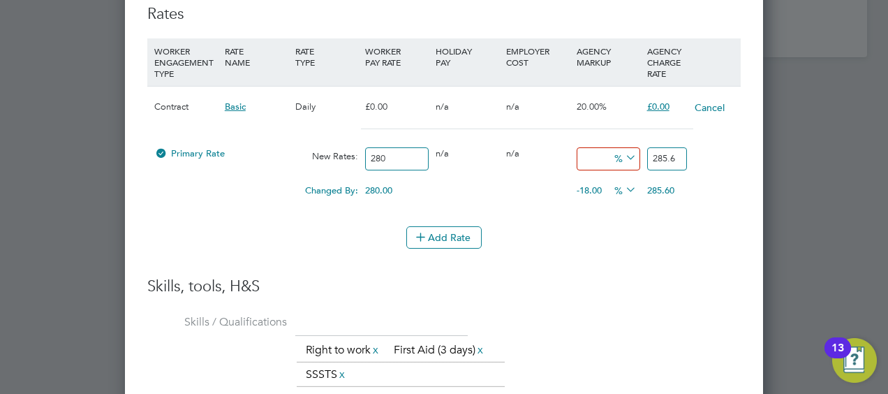
type input "1"
type input "282.8"
type input "17"
type input "327.6"
type input "17.5"
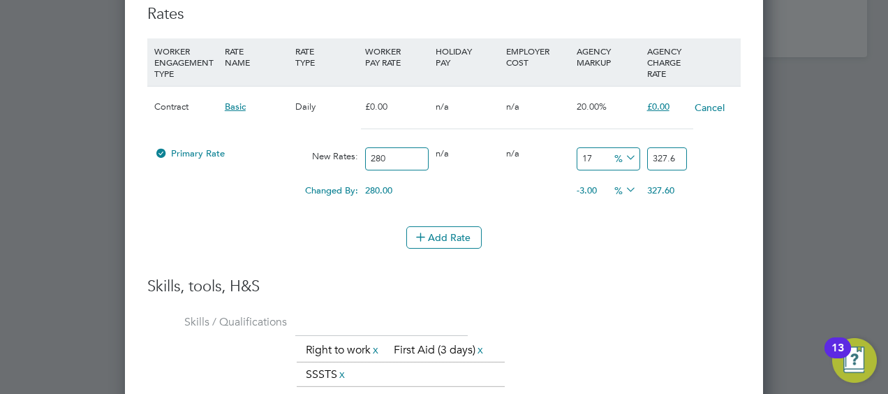
type input "329"
type input "17.5"
click at [599, 169] on div "17.5 49 %" at bounding box center [608, 158] width 70 height 37
click at [570, 253] on li "Add Rate" at bounding box center [443, 244] width 593 height 36
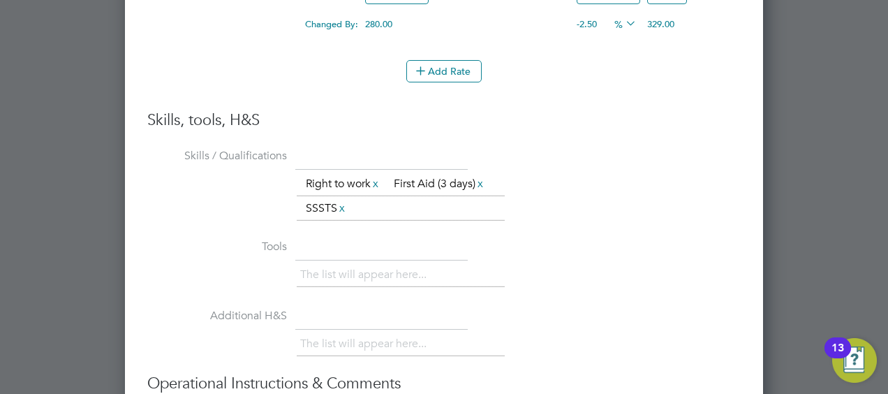
scroll to position [2017, 0]
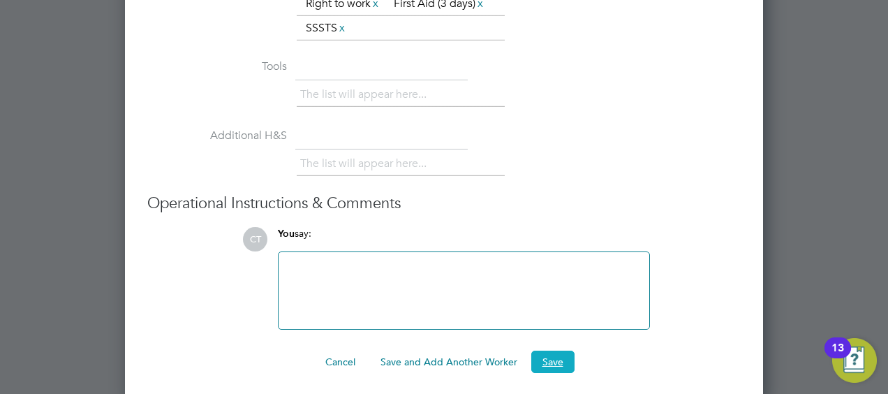
click at [564, 350] on button "Save" at bounding box center [552, 361] width 43 height 22
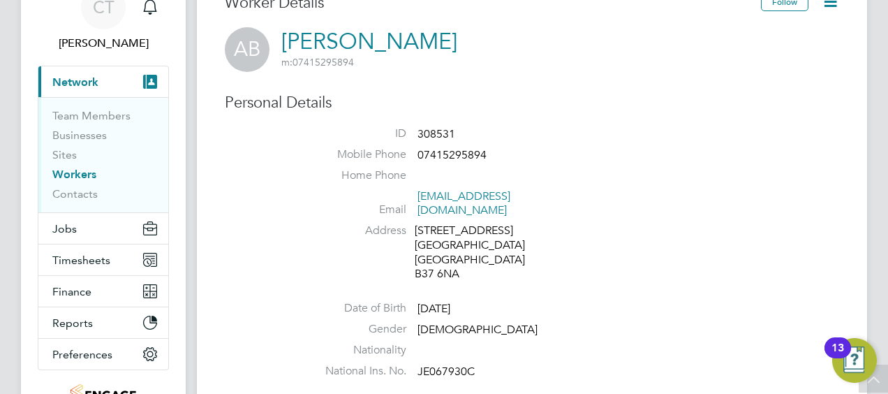
scroll to position [0, 0]
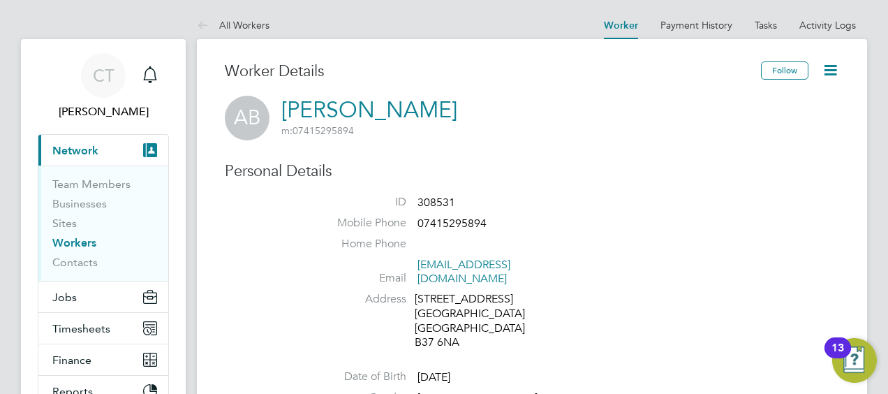
click at [831, 75] on icon at bounding box center [829, 69] width 17 height 17
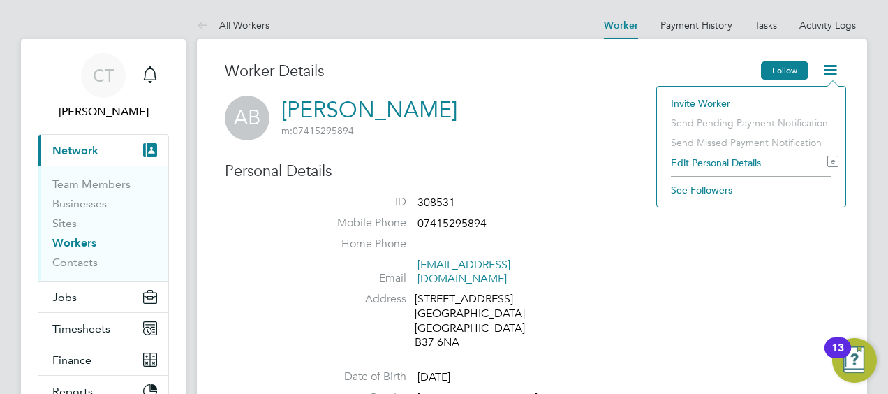
click at [780, 64] on button "Follow" at bounding box center [784, 70] width 47 height 18
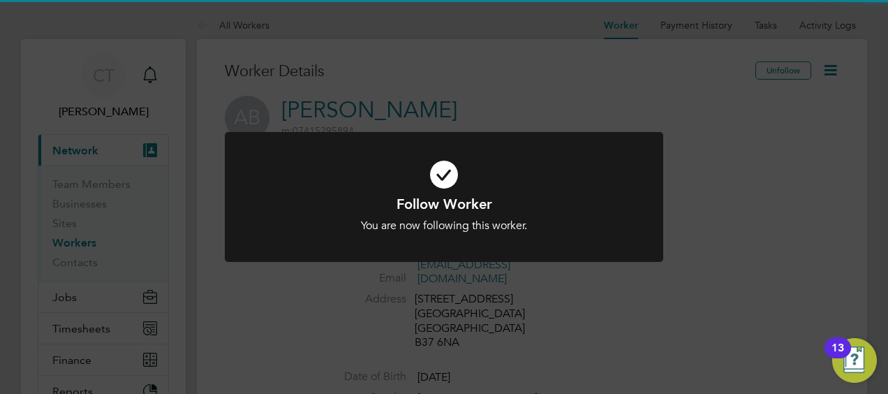
click at [692, 142] on div "Follow Worker You are now following this worker. Cancel Okay" at bounding box center [444, 197] width 888 height 394
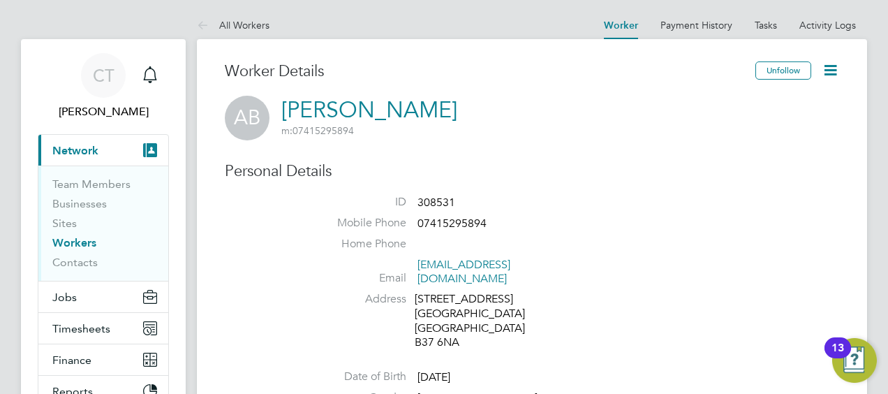
click at [831, 70] on icon at bounding box center [829, 69] width 17 height 17
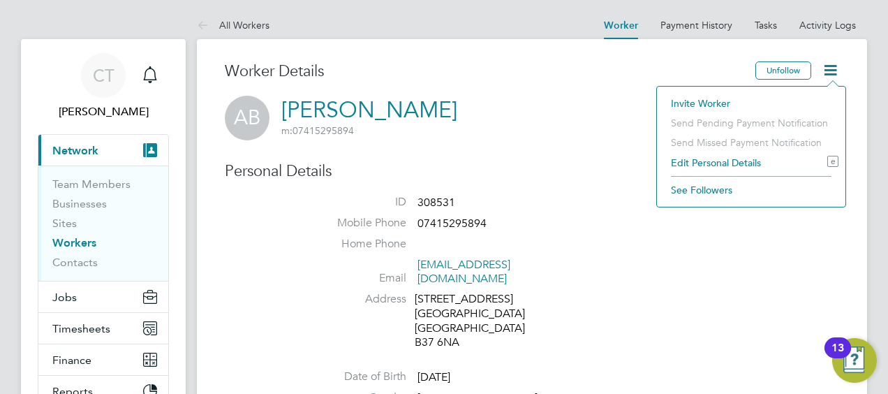
click at [565, 94] on div "Worker Details" at bounding box center [490, 78] width 530 height 34
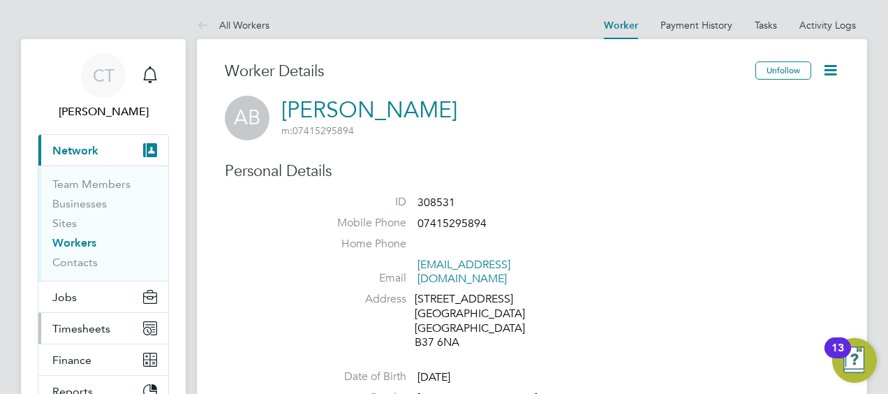
click at [101, 320] on button "Timesheets" at bounding box center [103, 328] width 130 height 31
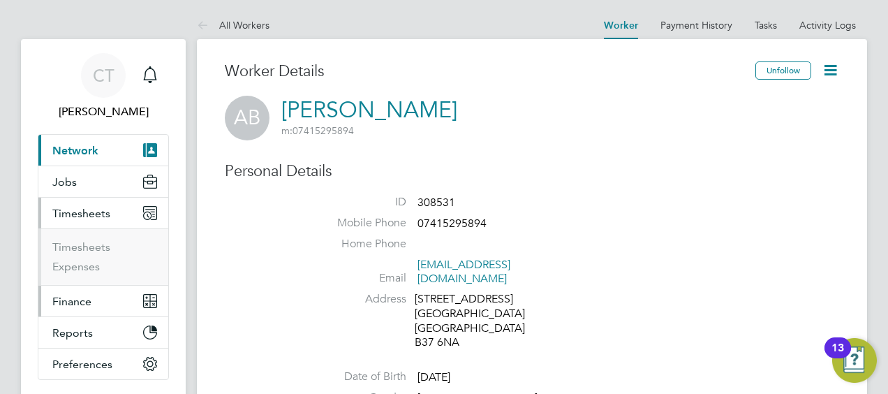
click at [75, 288] on button "Finance" at bounding box center [103, 300] width 130 height 31
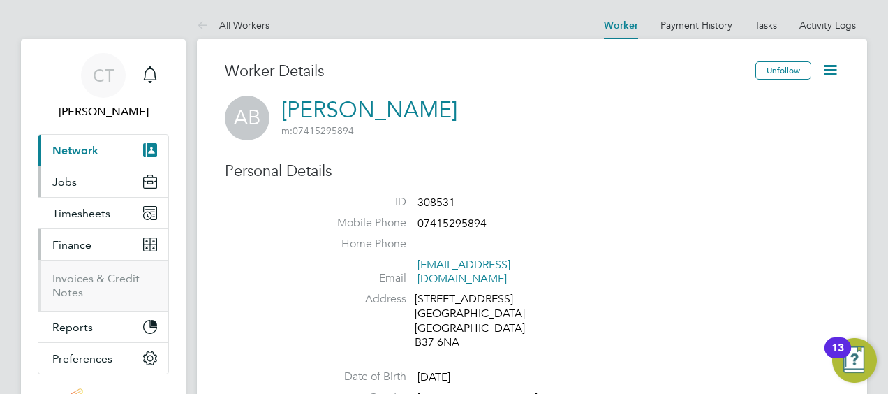
click at [61, 177] on span "Jobs" at bounding box center [64, 181] width 24 height 13
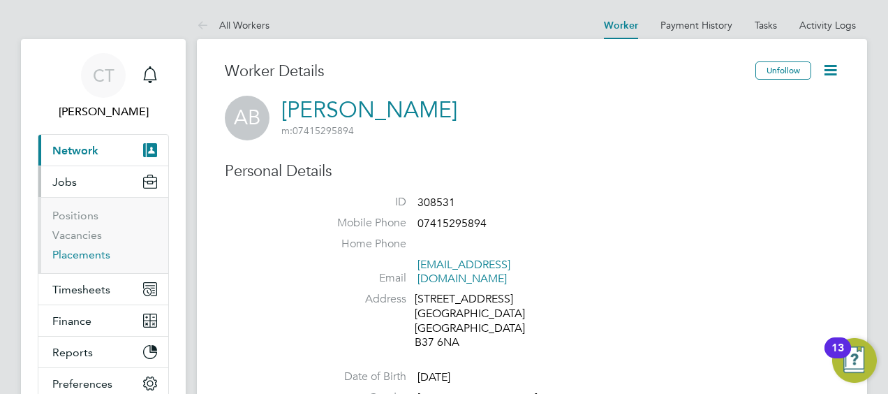
click at [65, 255] on link "Placements" at bounding box center [81, 254] width 58 height 13
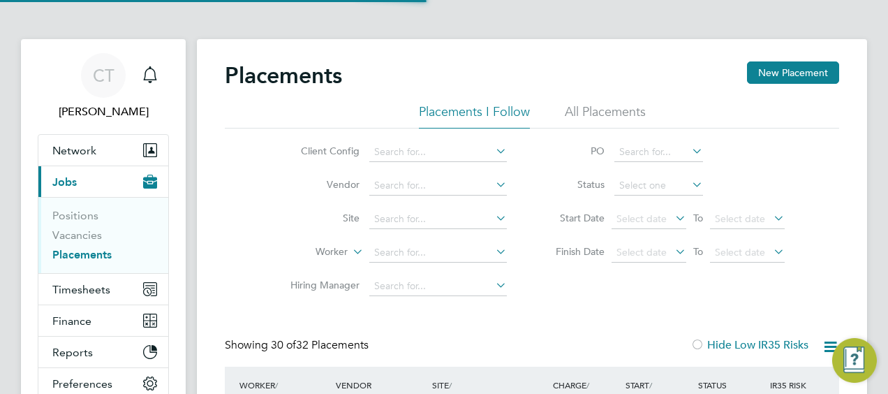
scroll to position [7, 7]
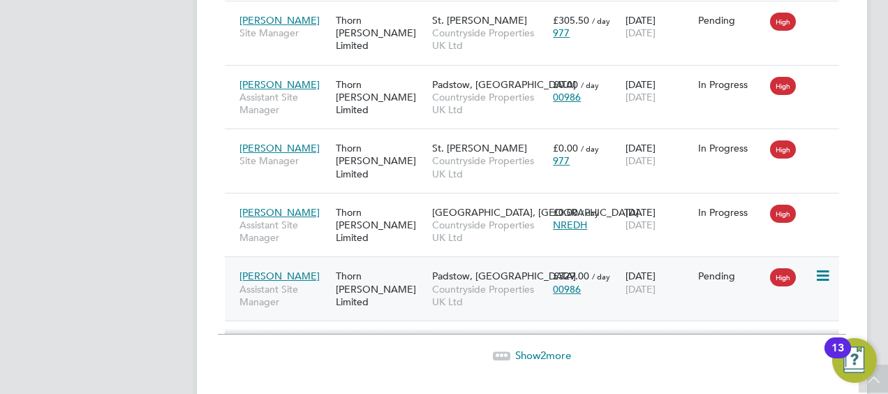
click at [491, 283] on span "Countryside Properties UK Ltd" at bounding box center [489, 295] width 114 height 25
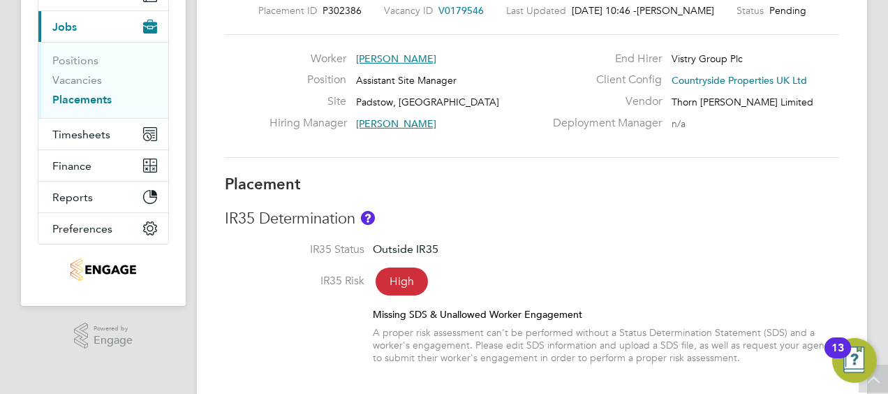
scroll to position [154, 0]
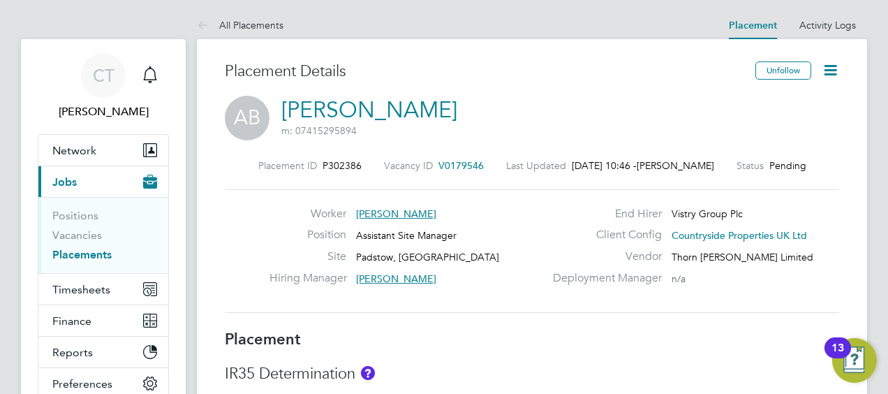
click at [828, 69] on icon at bounding box center [829, 69] width 17 height 17
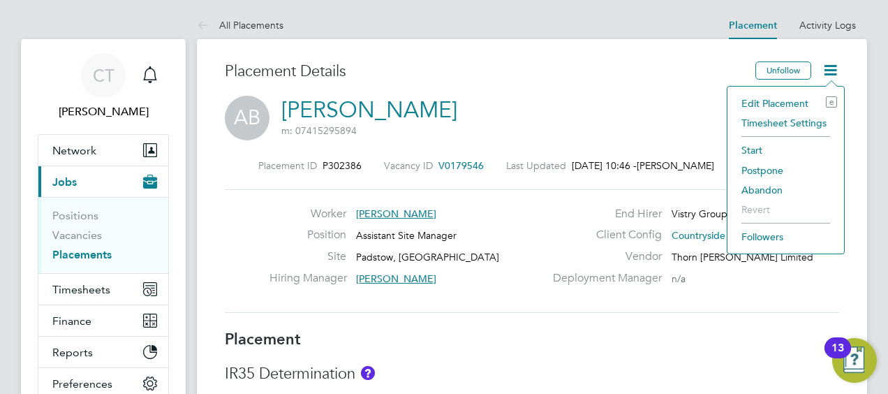
click at [765, 106] on li "Edit Placement e" at bounding box center [785, 104] width 103 height 20
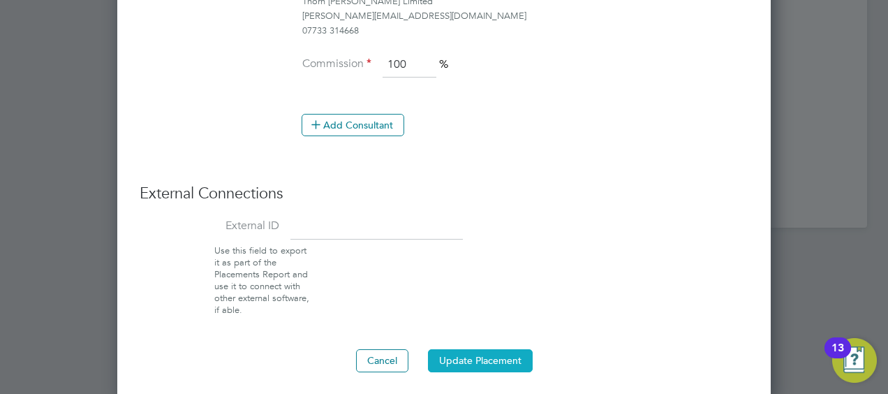
click at [479, 358] on button "Update Placement" at bounding box center [480, 360] width 105 height 22
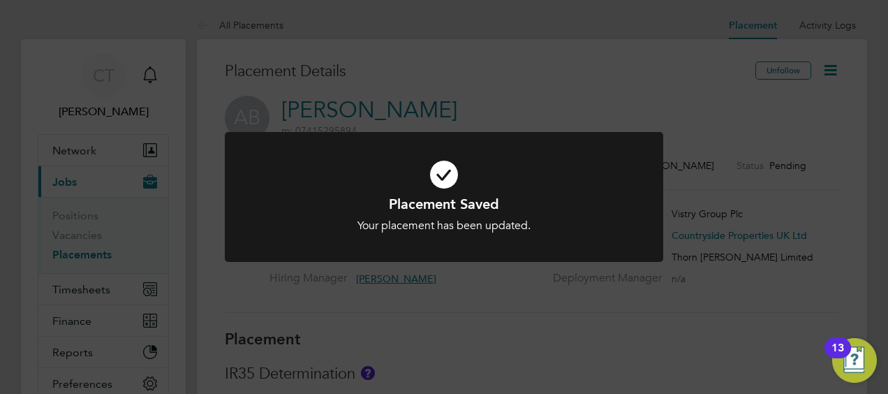
click at [839, 68] on div "Placement Saved Your placement has been updated. Cancel Okay" at bounding box center [444, 197] width 888 height 394
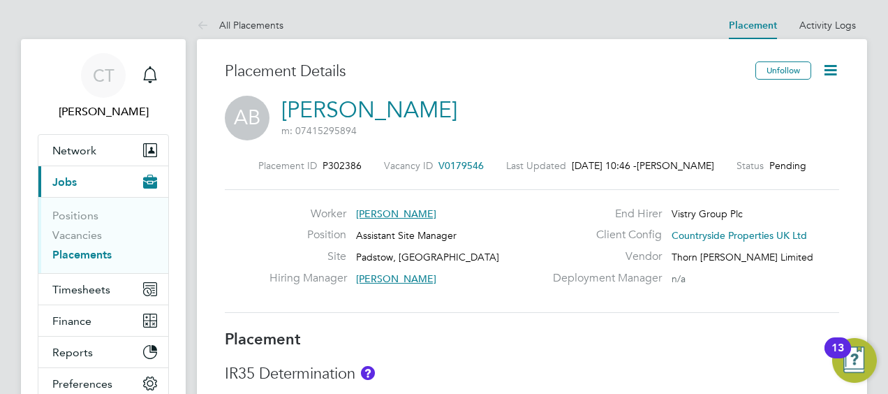
click at [833, 70] on icon at bounding box center [829, 69] width 17 height 17
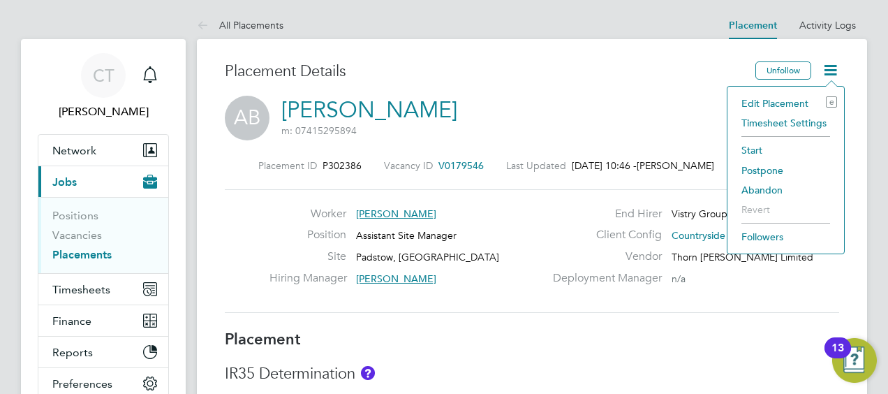
click at [786, 126] on li "Timesheet Settings" at bounding box center [785, 123] width 103 height 20
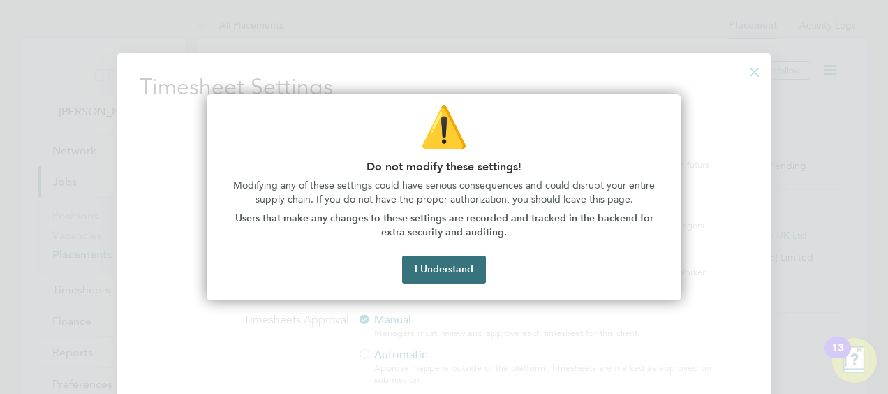
click at [418, 269] on button "I Understand" at bounding box center [444, 269] width 84 height 28
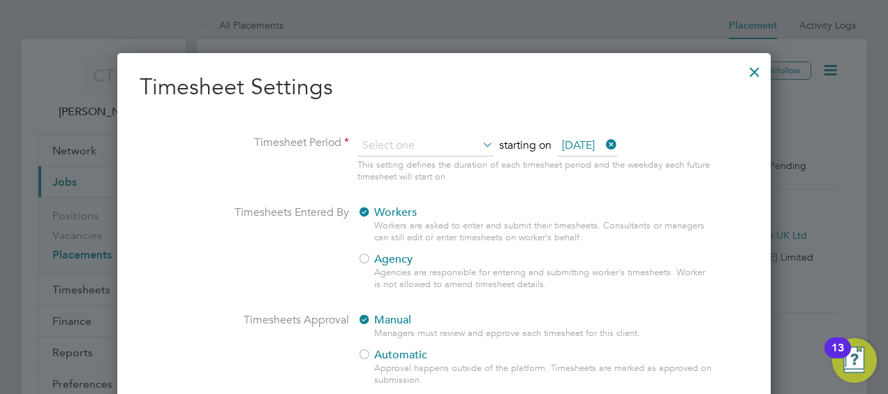
click at [377, 267] on div "Agencies are responsible for entering and submitting worker's timesheets. Worke…" at bounding box center [543, 279] width 339 height 24
click at [362, 260] on div at bounding box center [364, 260] width 14 height 14
click at [391, 169] on div "This setting defines the duration of each timesheet period and the weekday each…" at bounding box center [535, 171] width 356 height 24
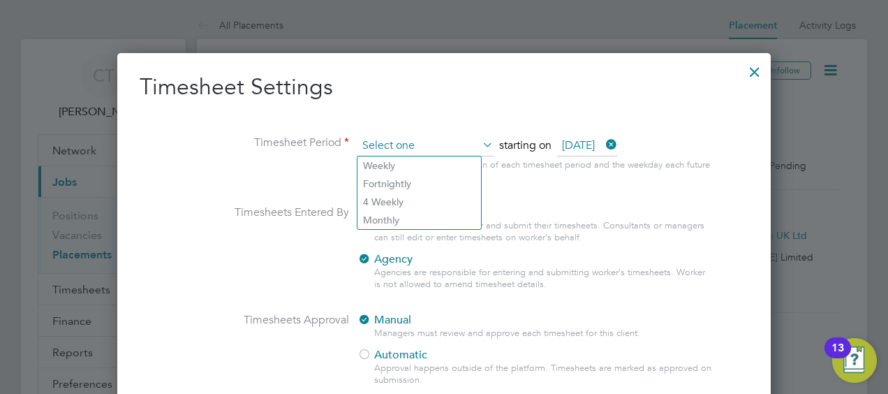
click at [381, 150] on input at bounding box center [425, 145] width 136 height 21
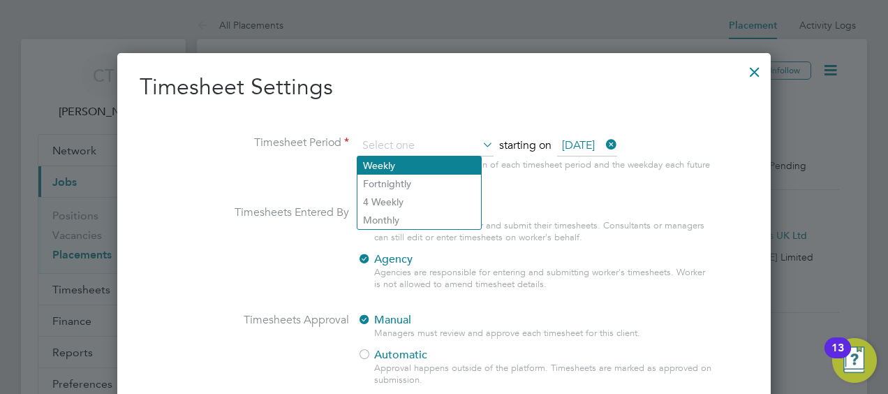
click at [373, 166] on li "Weekly" at bounding box center [419, 165] width 124 height 18
type input "Weekly"
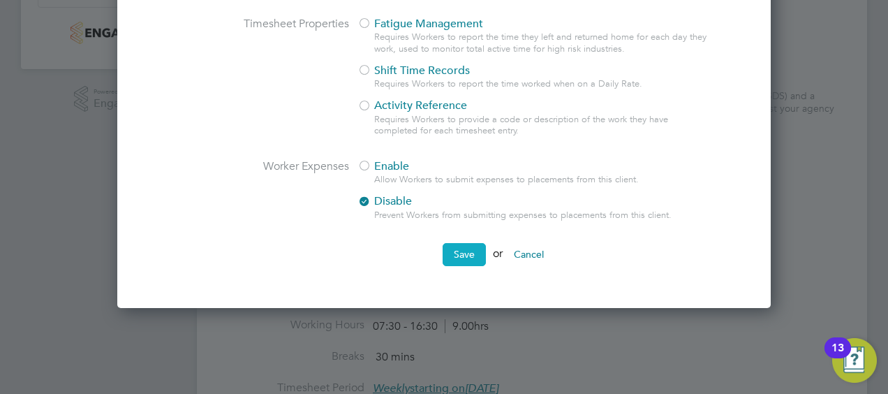
click at [473, 258] on button "Save" at bounding box center [463, 254] width 43 height 22
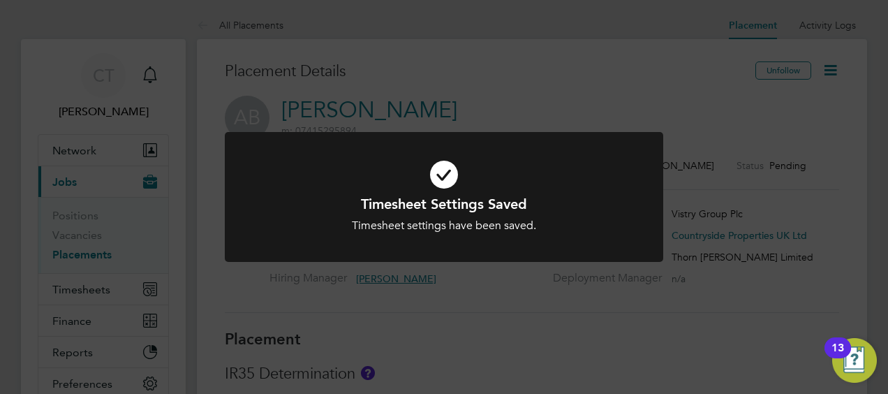
click at [671, 108] on div "Timesheet Settings Saved Timesheet settings have been saved. Cancel Okay" at bounding box center [444, 197] width 888 height 394
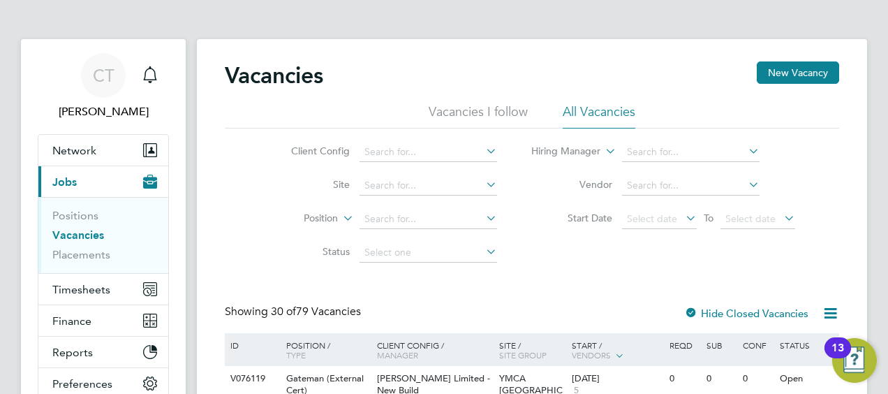
click at [394, 209] on li "Position" at bounding box center [383, 219] width 262 height 34
click at [403, 219] on input at bounding box center [427, 219] width 137 height 20
type input "assistant site manager"
click at [433, 221] on input at bounding box center [427, 219] width 137 height 20
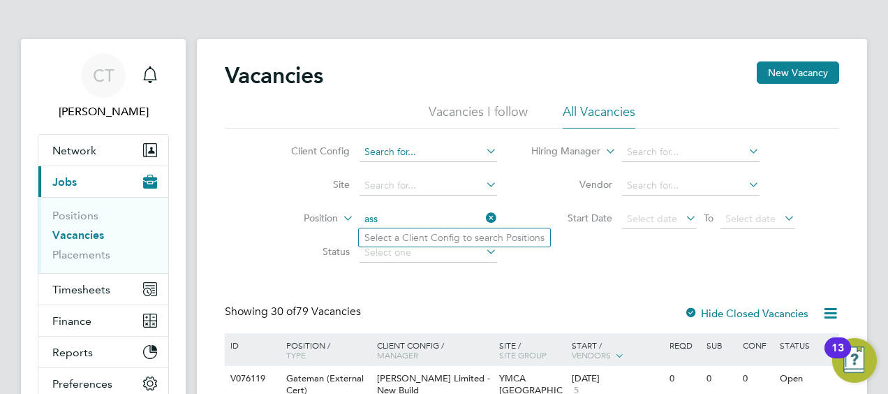
type input "ass"
click at [367, 149] on input at bounding box center [427, 152] width 137 height 20
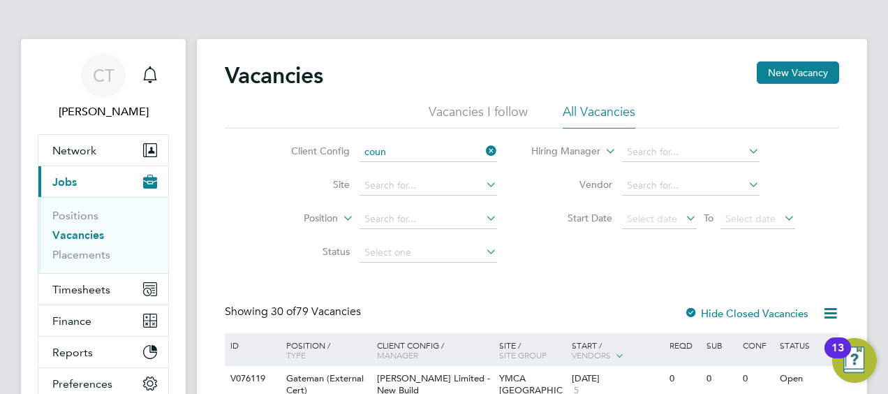
click at [392, 165] on li "Coun tryside Properties UK Ltd" at bounding box center [433, 170] width 148 height 19
type input "Countryside Properties UK Ltd"
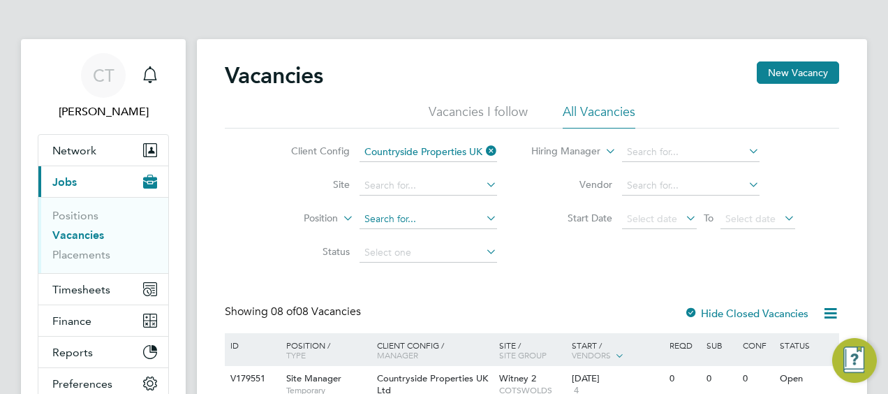
click at [394, 218] on input at bounding box center [427, 219] width 137 height 20
click at [434, 293] on li "Assis tant Site Manager" at bounding box center [430, 294] width 142 height 19
type input "Assistant Site Manager"
click at [574, 263] on div "Client Config Countryside Properties UK Ltd Site Position Assistant Site Manage…" at bounding box center [532, 198] width 614 height 141
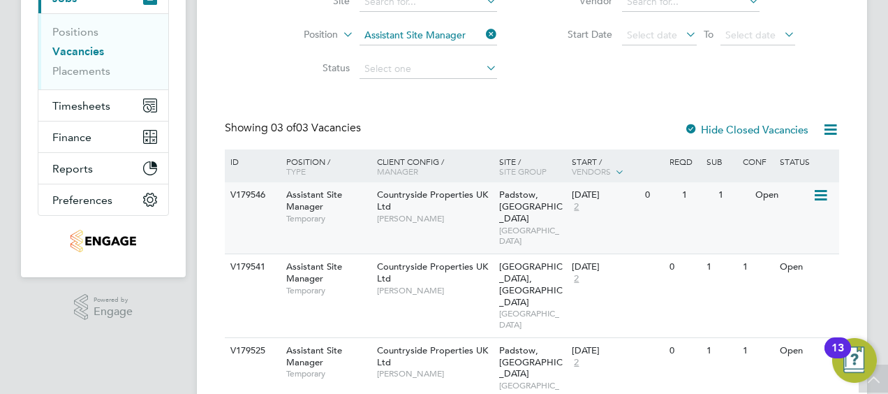
scroll to position [184, 0]
click at [691, 215] on div "V179546 Assistant Site Manager Temporary Countryside Properties UK Ltd [PERSON_…" at bounding box center [532, 216] width 614 height 71
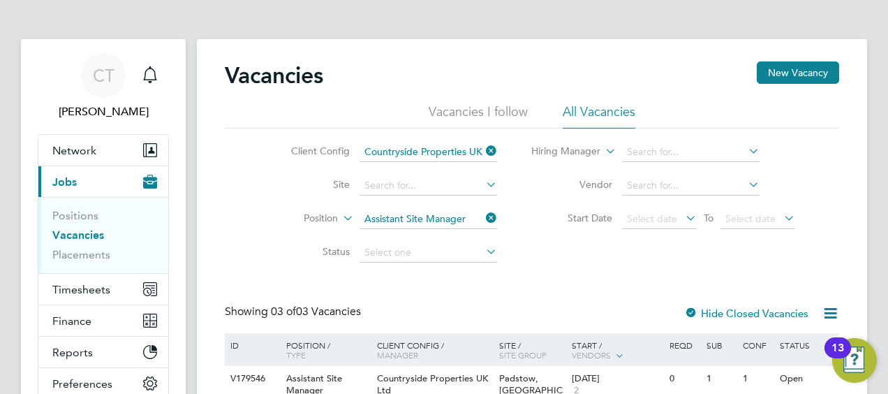
scroll to position [91, 0]
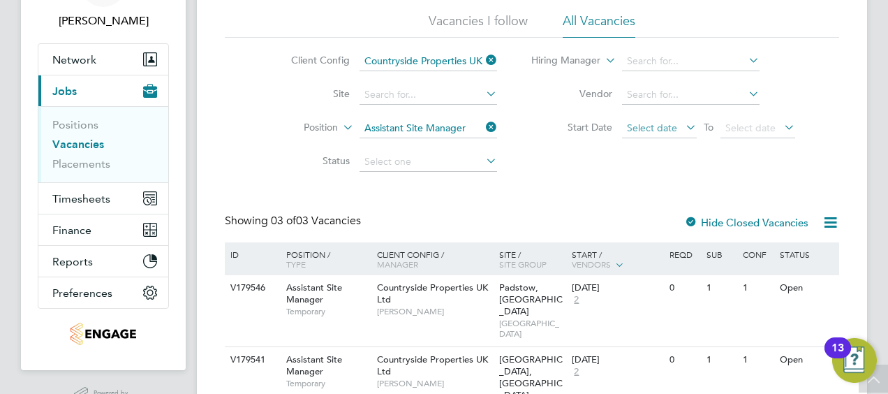
click at [643, 128] on span "Select date" at bounding box center [652, 127] width 50 height 13
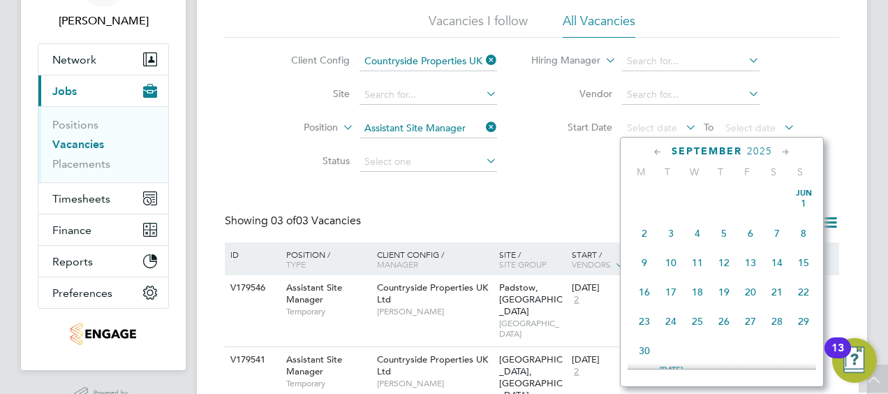
scroll to position [419, 0]
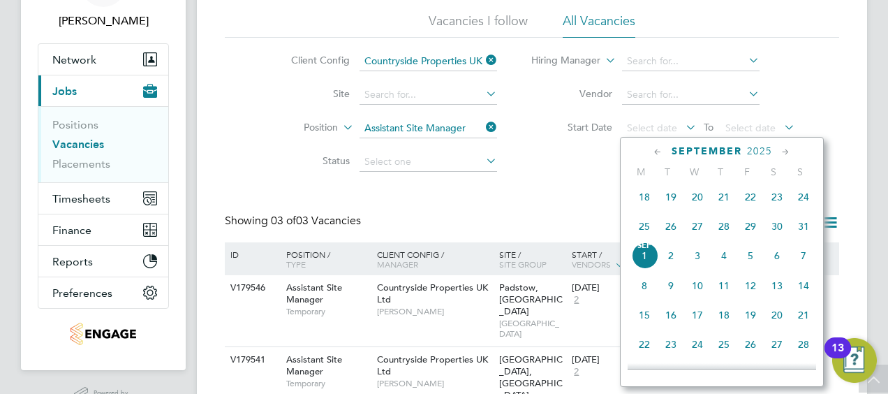
click at [641, 292] on span "8" at bounding box center [644, 285] width 27 height 27
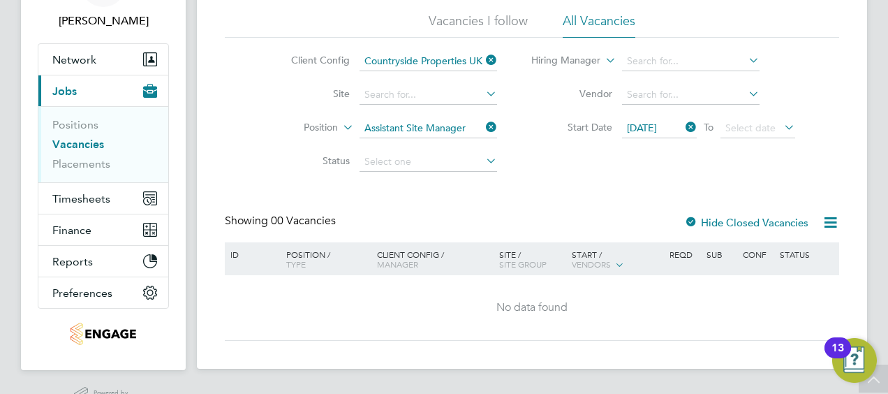
click at [657, 131] on span "08 Sep 2025" at bounding box center [642, 127] width 30 height 13
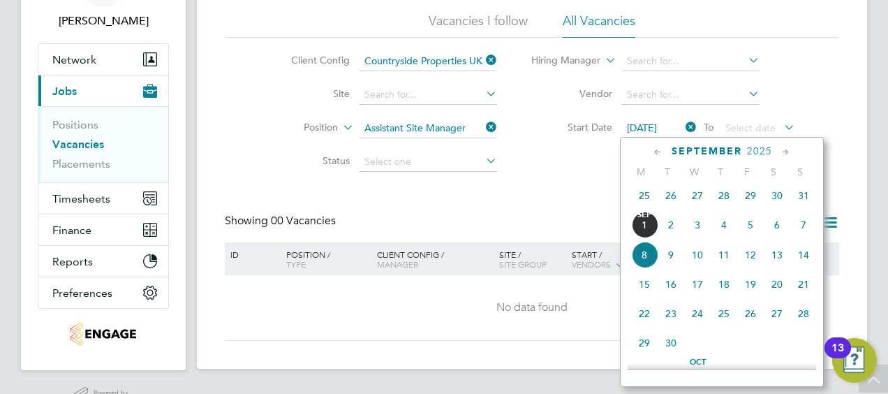
click at [643, 238] on span "Sep 1" at bounding box center [644, 224] width 27 height 27
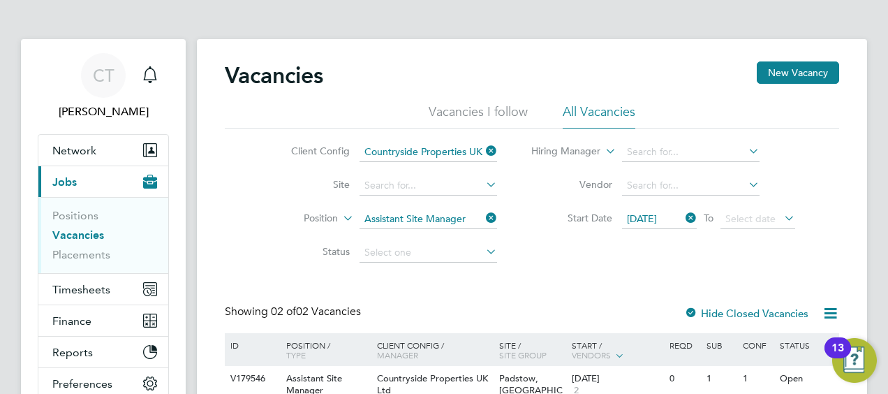
scroll to position [141, 0]
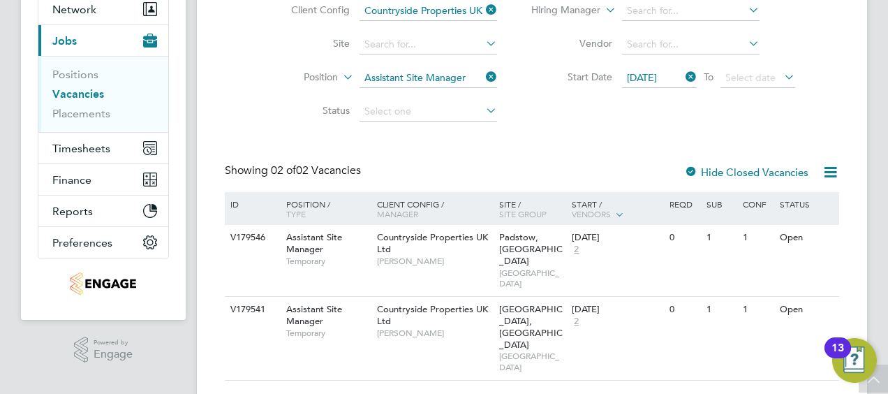
click at [651, 82] on span "01 Sep 2025" at bounding box center [642, 77] width 30 height 13
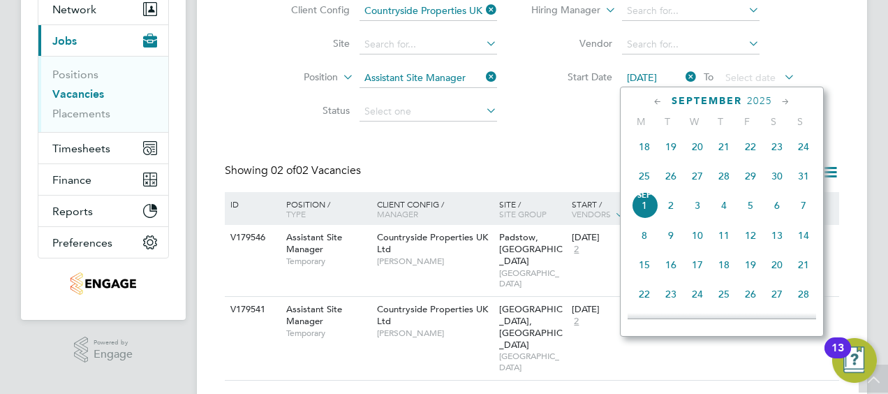
click at [655, 266] on span "15" at bounding box center [644, 264] width 27 height 27
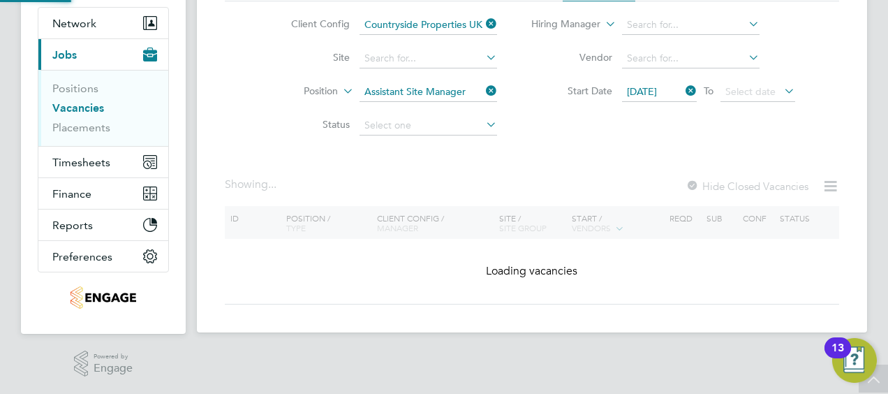
scroll to position [125, 0]
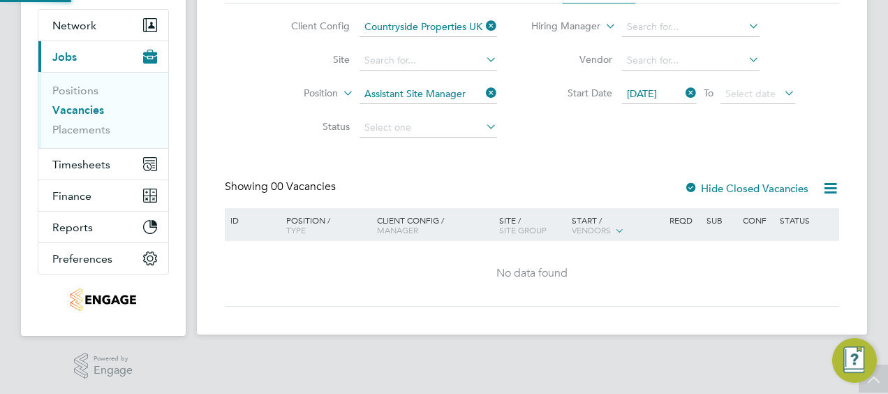
click at [656, 95] on span "15 Sep 2025" at bounding box center [642, 93] width 30 height 13
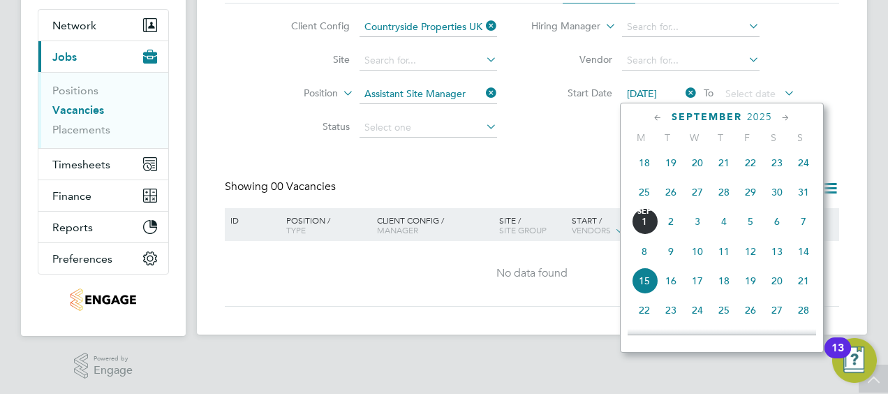
scroll to position [479, 0]
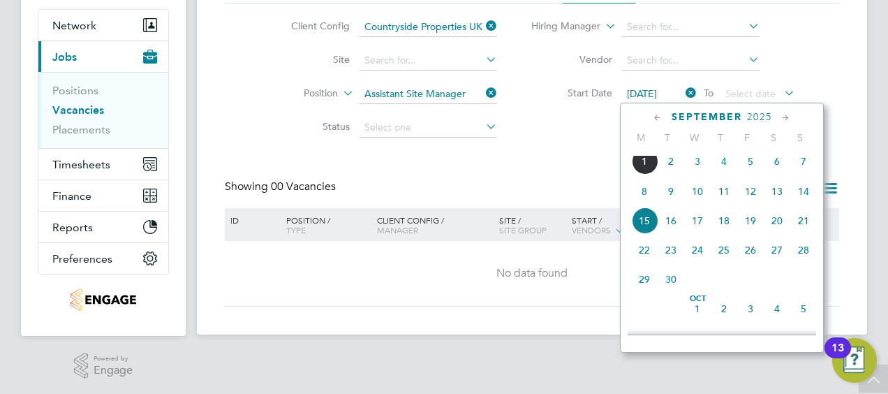
click at [641, 263] on span "22" at bounding box center [644, 250] width 27 height 27
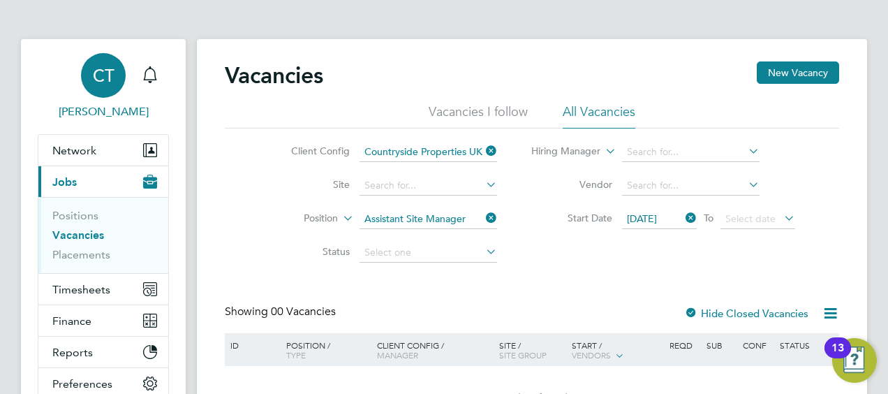
click at [113, 79] on span "CT" at bounding box center [104, 75] width 22 height 18
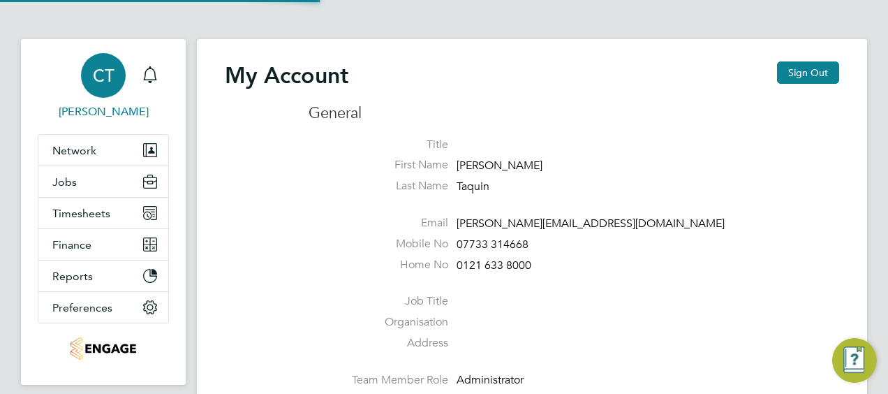
type input "chloe.taquin@thornbaker.co.uk"
click at [113, 79] on span "CT" at bounding box center [104, 75] width 22 height 18
click at [106, 78] on span "CT" at bounding box center [104, 75] width 22 height 18
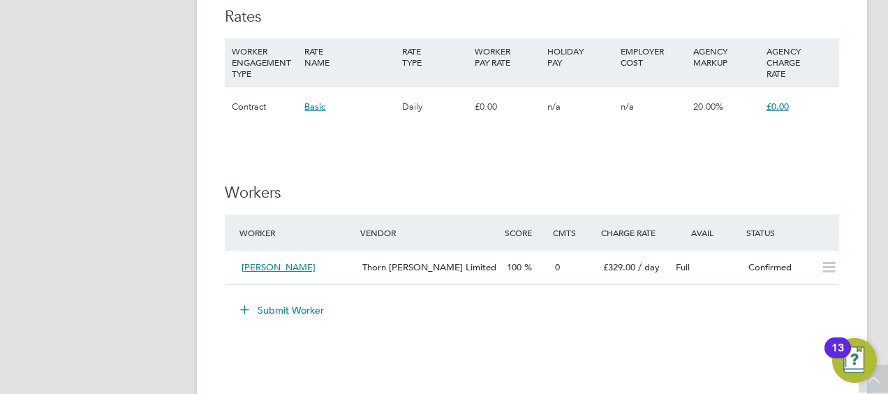
scroll to position [1059, 0]
